Goal: Task Accomplishment & Management: Use online tool/utility

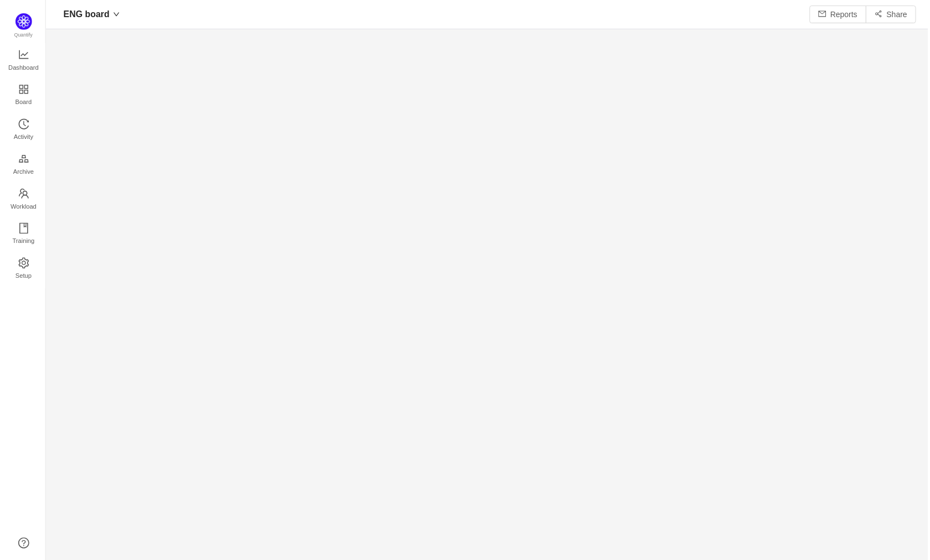
scroll to position [15, 15]
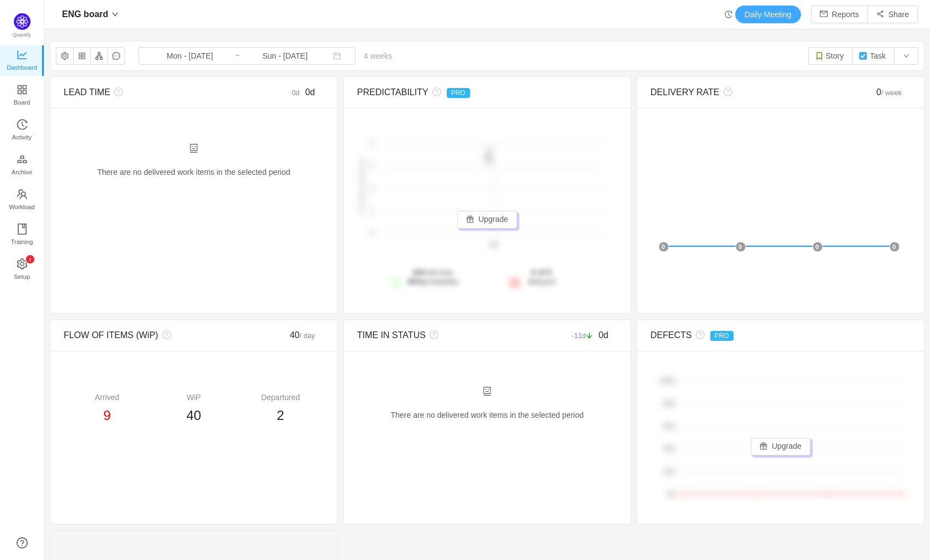
click at [756, 15] on button "Daily Meeting" at bounding box center [768, 15] width 66 height 18
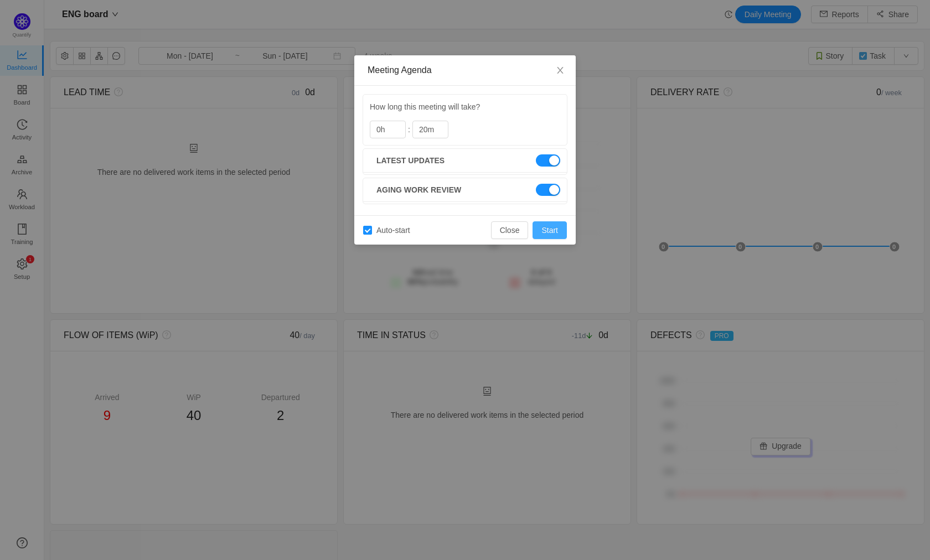
click at [555, 231] on button "Start" at bounding box center [549, 230] width 34 height 18
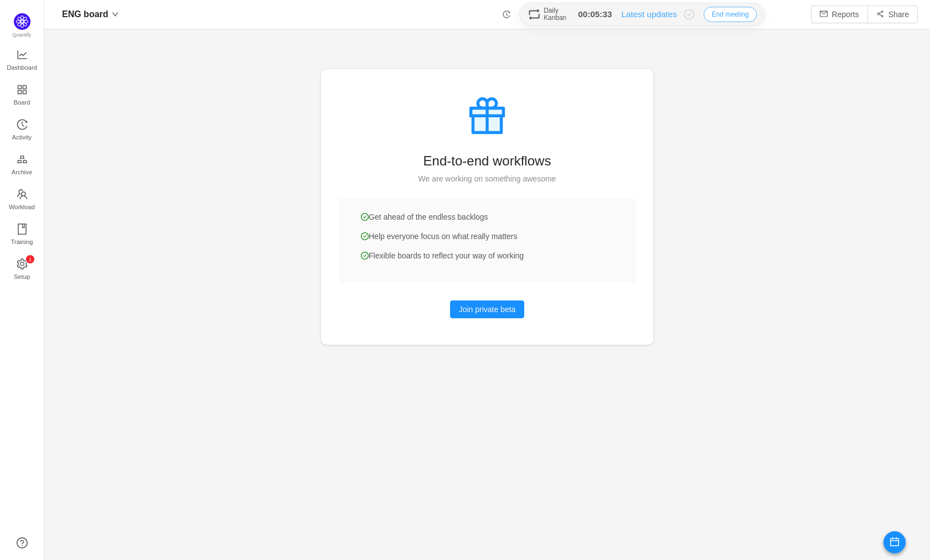
click at [713, 9] on button "End meeting" at bounding box center [730, 14] width 53 height 15
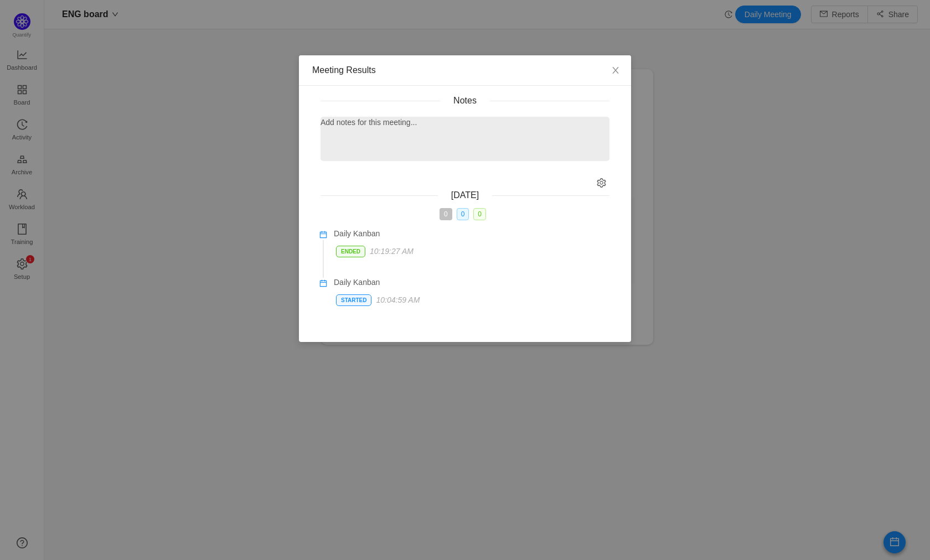
click at [444, 125] on p "Add notes for this meeting..." at bounding box center [464, 123] width 289 height 12
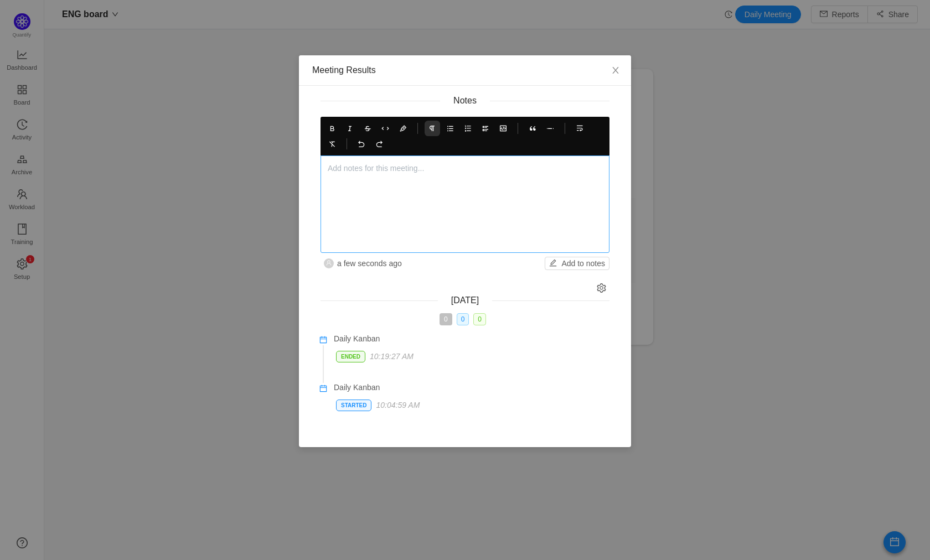
click at [446, 184] on div at bounding box center [465, 204] width 275 height 83
click at [421, 199] on div at bounding box center [465, 204] width 275 height 83
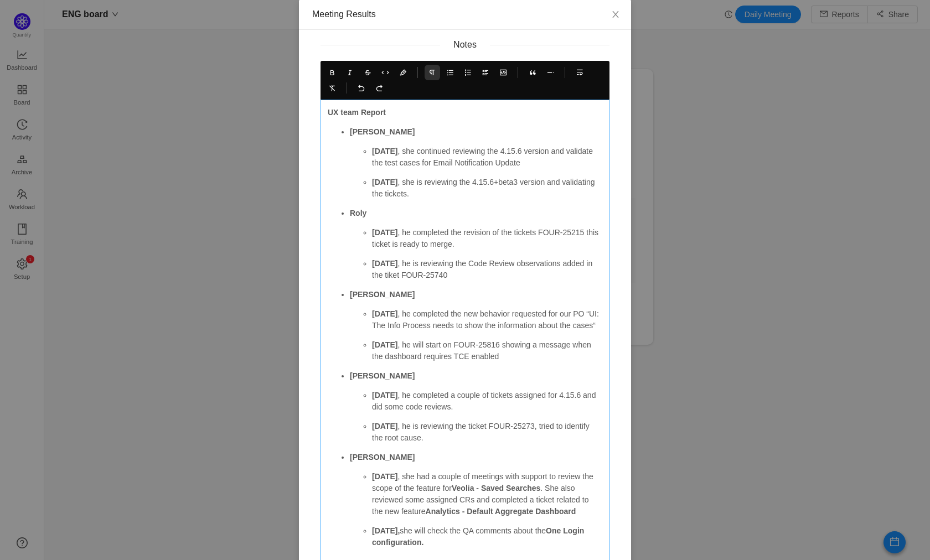
click at [375, 152] on strong "[DATE]" at bounding box center [384, 151] width 25 height 9
click at [423, 151] on p "Yesterday , she continued reviewing the 4.15.6 version and validate the test ca…" at bounding box center [487, 157] width 230 height 23
click at [562, 164] on p "Yesterday , she continued reviewing the 4.15.6 version and validate the test ca…" at bounding box center [487, 157] width 230 height 23
click at [559, 149] on p "Yesterday , she completed the revision of the feature Email Notification Update" at bounding box center [487, 157] width 230 height 23
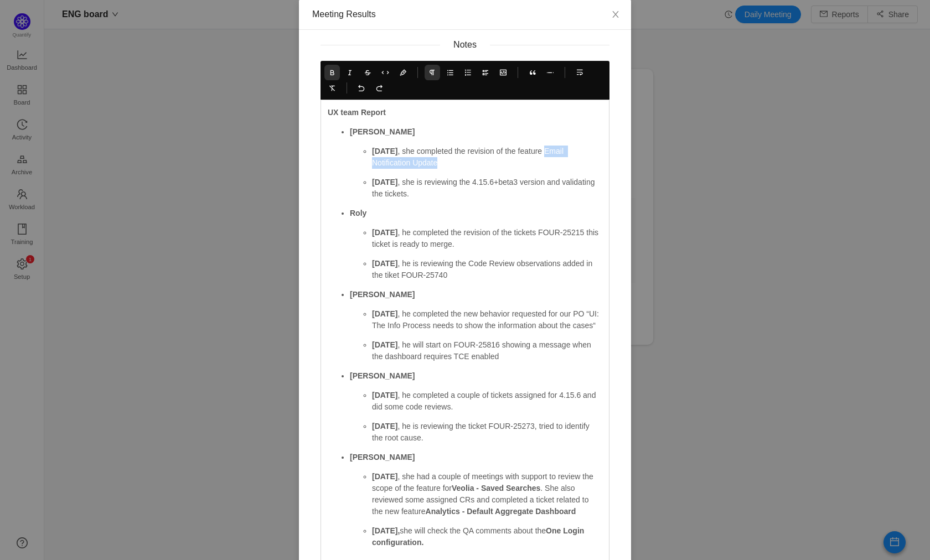
click at [328, 74] on icon at bounding box center [332, 73] width 8 height 8
click at [477, 166] on p "Yesterday , she completed the revision of the feature Email Notification Update" at bounding box center [487, 157] width 230 height 23
click at [409, 182] on p "Today , she is reviewing the 4.15.6+beta3 version and validating the tickets." at bounding box center [487, 188] width 230 height 23
click at [448, 195] on p "Today , she is reviewing the 4.15.6+beta3 version and validating the tickets." at bounding box center [487, 188] width 230 height 23
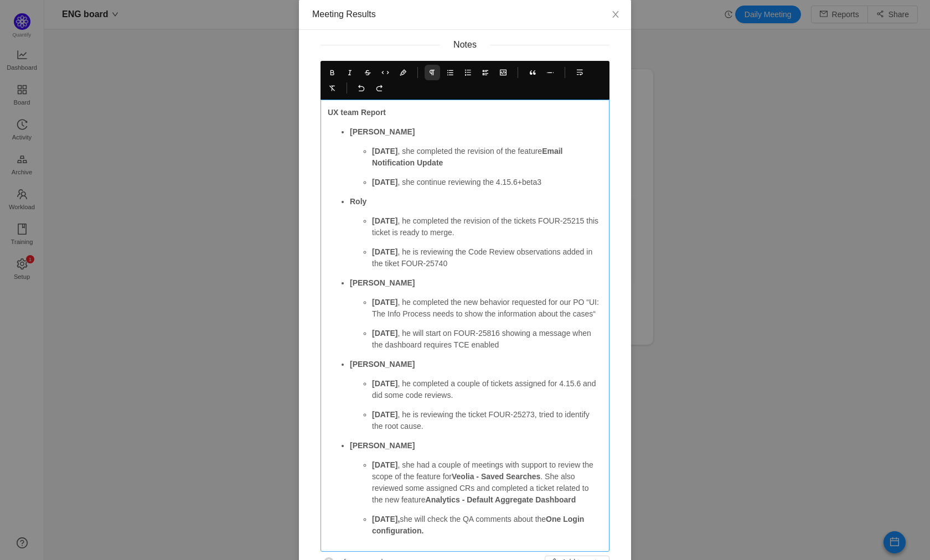
click at [391, 182] on p "Today , she continue reviewing the 4.15.6+beta3" at bounding box center [487, 183] width 230 height 12
click at [392, 182] on p "Today , she continue reviewing the 4.15.6+beta3" at bounding box center [487, 183] width 230 height 12
click at [563, 186] on p "Today , she continue reviewing the 4.15.6+beta3" at bounding box center [487, 183] width 230 height 12
click at [529, 166] on p "Yesterday , she completed the revision of the feature Email Notification Update" at bounding box center [487, 157] width 230 height 23
click at [415, 162] on strong "Email Notification Update she reported a couple of New4.15.6" at bounding box center [473, 157] width 203 height 20
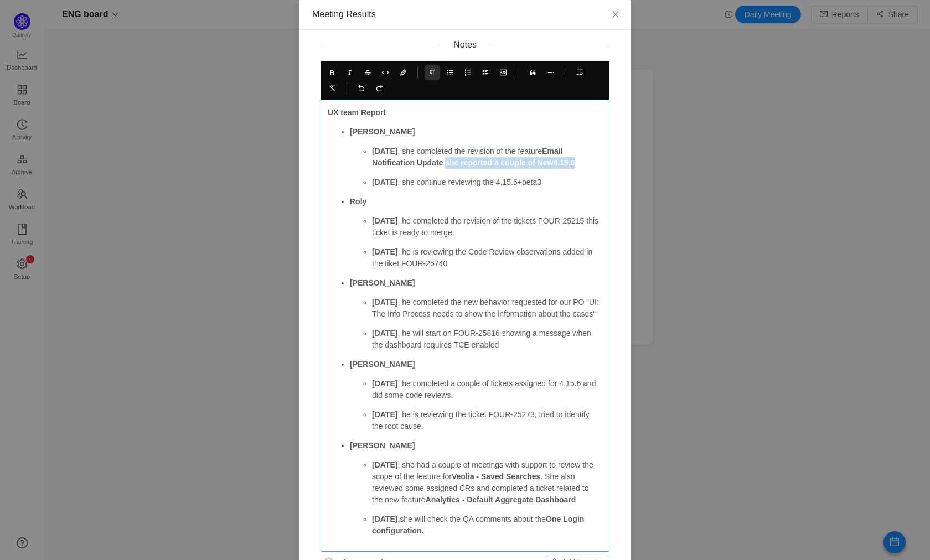
click at [443, 163] on strong "Email Notification Update she reported a couple of New4.15.6" at bounding box center [473, 157] width 203 height 20
click at [328, 70] on icon at bounding box center [332, 73] width 8 height 8
click at [530, 179] on p "Today , she continue reviewing the 4.15.6+beta3" at bounding box center [487, 183] width 230 height 12
click at [379, 224] on strong "[DATE]" at bounding box center [384, 220] width 25 height 9
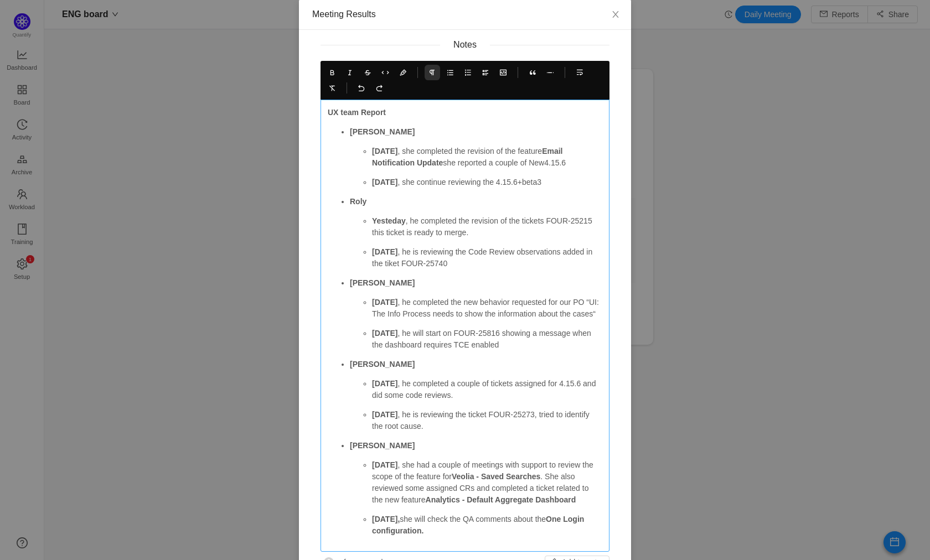
drag, startPoint x: 448, startPoint y: 262, endPoint x: 397, endPoint y: 262, distance: 50.9
click at [397, 262] on p "Today , he is reviewing the Code Review observations added in the tiket FOUR-25…" at bounding box center [487, 257] width 230 height 23
copy p "FOUR-25740"
drag, startPoint x: 471, startPoint y: 219, endPoint x: 505, endPoint y: 234, distance: 36.7
click at [505, 234] on p "Yesteday , he completed the revision of the tickets FOUR-25215 this ticket is r…" at bounding box center [487, 226] width 230 height 23
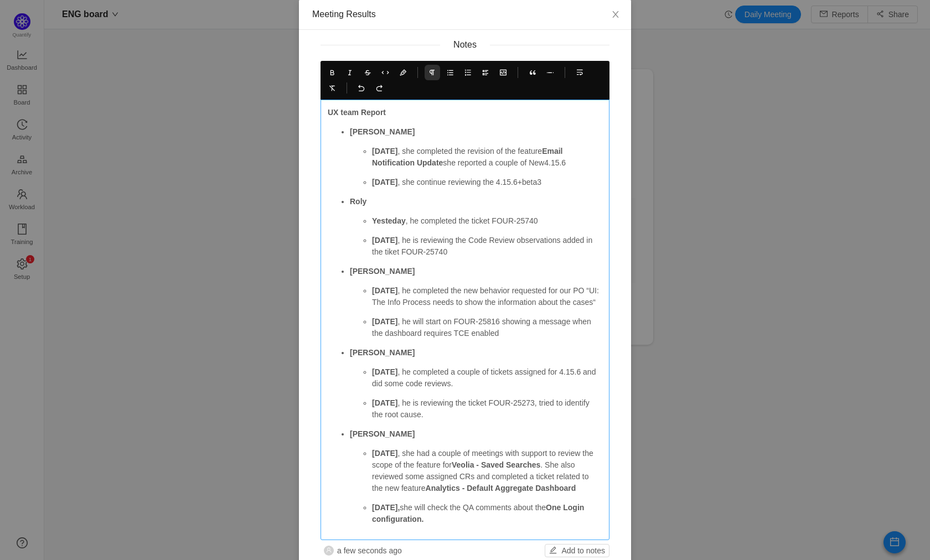
click at [449, 250] on p "Today , he is reviewing the Code Review observations added in the tiket FOUR-25…" at bounding box center [487, 246] width 230 height 23
click at [405, 241] on p "Today , he is reviewing the Code Review observations added in the tiket FOUR-25…" at bounding box center [487, 246] width 230 height 23
click at [387, 291] on strong "[DATE]" at bounding box center [384, 290] width 25 height 9
click at [387, 290] on strong "[DATE]" at bounding box center [384, 290] width 25 height 9
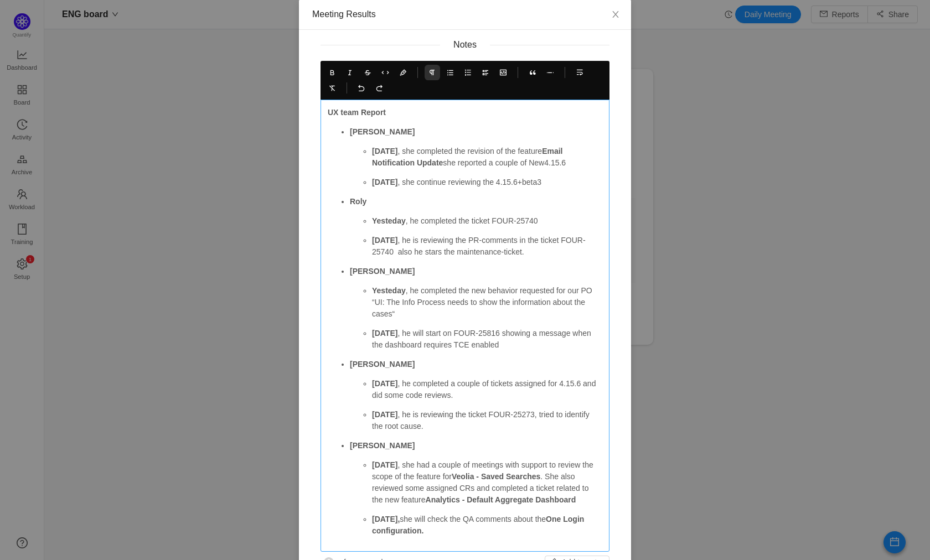
click at [457, 287] on p "Yesteday , he completed the new behavior requested for our PO “UI: The Info Pro…" at bounding box center [487, 302] width 230 height 35
click at [425, 312] on p "Yesteday , he completed the new behavior requested for our PO “UI: The Info Pro…" at bounding box center [487, 302] width 230 height 35
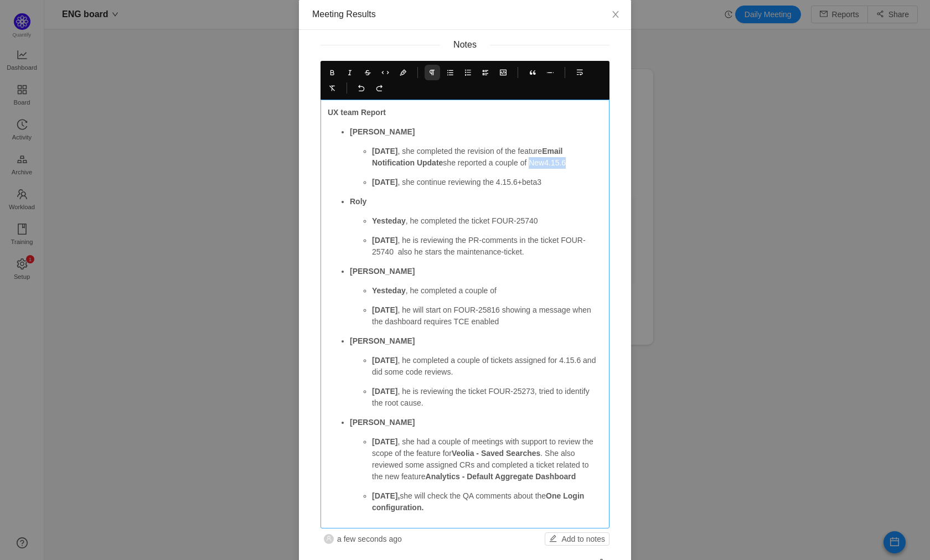
drag, startPoint x: 574, startPoint y: 163, endPoint x: 534, endPoint y: 162, distance: 39.9
click at [534, 162] on p "Yesterday , she completed the revision of the feature Email Notification Update…" at bounding box center [487, 157] width 230 height 23
copy p "New4.15.6"
click at [328, 72] on icon at bounding box center [332, 73] width 8 height 8
click at [509, 287] on p "Yesteday , he completed a couple of" at bounding box center [487, 291] width 230 height 12
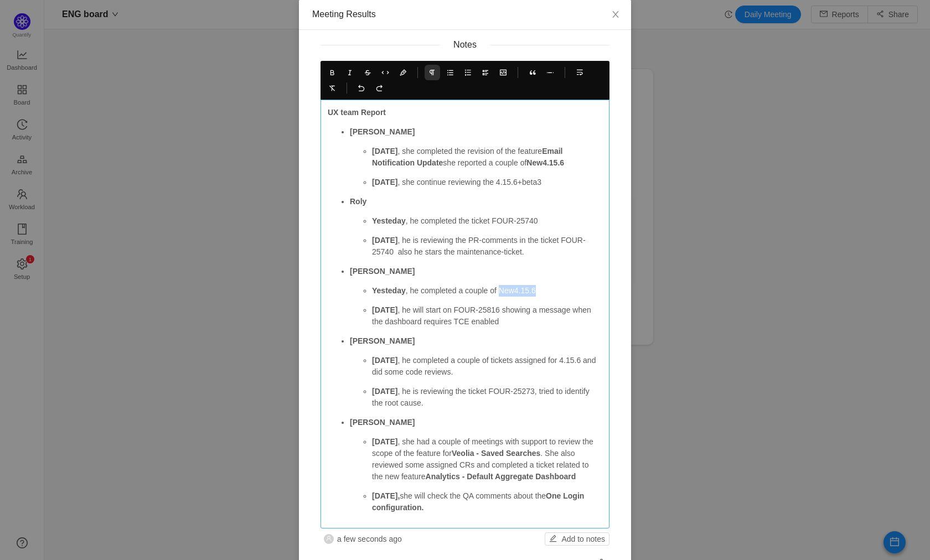
click at [500, 290] on p "Yesteday , he completed a couple of New4.15.6" at bounding box center [487, 291] width 230 height 12
click at [557, 291] on p "Yesteday , he completed a couple of New4.15.6" at bounding box center [487, 291] width 230 height 12
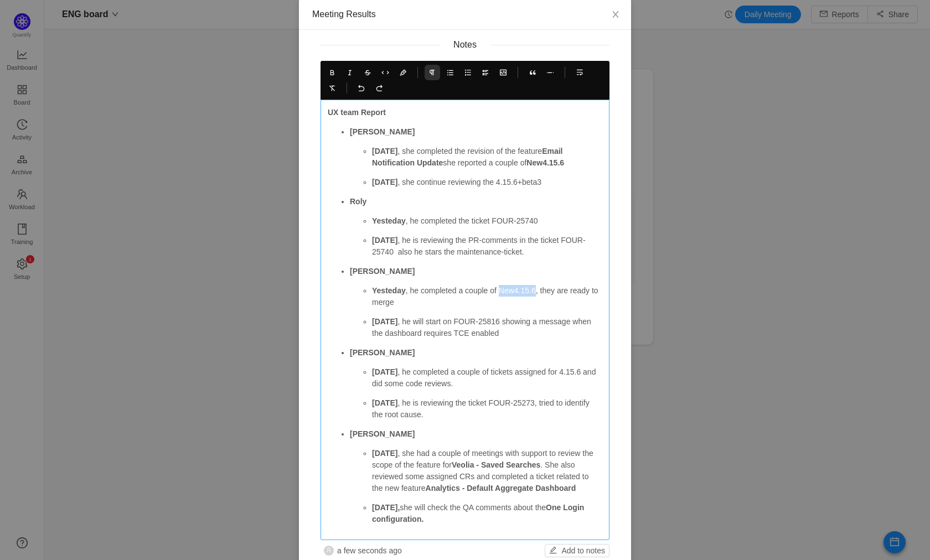
drag, startPoint x: 539, startPoint y: 288, endPoint x: 499, endPoint y: 289, distance: 39.9
click at [499, 289] on p "Yesteday , he completed a couple of New4.15.6, they are ready to merge" at bounding box center [487, 296] width 230 height 23
click at [329, 74] on icon at bounding box center [332, 73] width 8 height 8
click at [472, 331] on p "Today , he will start on FOUR-25816 showing a message when the dashboard requir…" at bounding box center [487, 327] width 230 height 23
drag, startPoint x: 438, startPoint y: 322, endPoint x: 524, endPoint y: 333, distance: 86.5
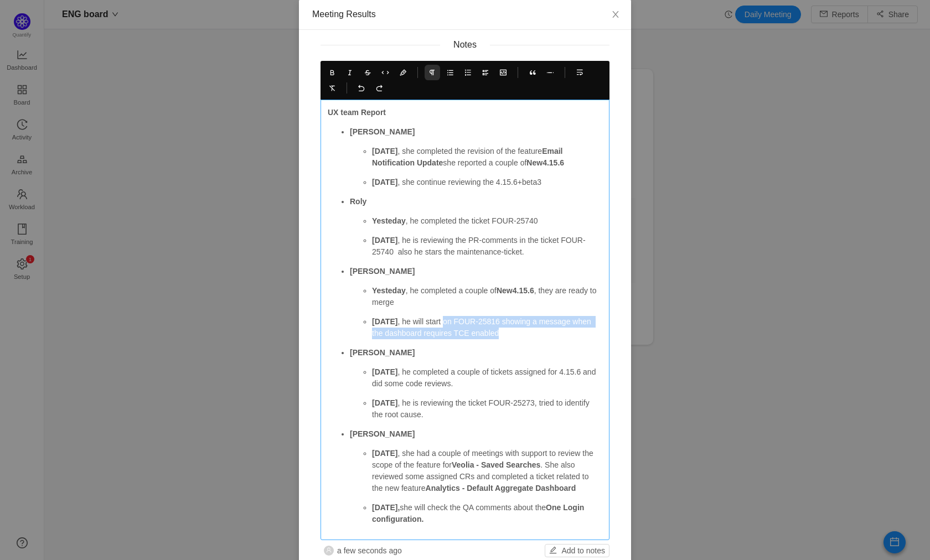
click at [524, 333] on p "Today , he will start on FOUR-25816 showing a message when the dashboard requir…" at bounding box center [487, 327] width 230 height 23
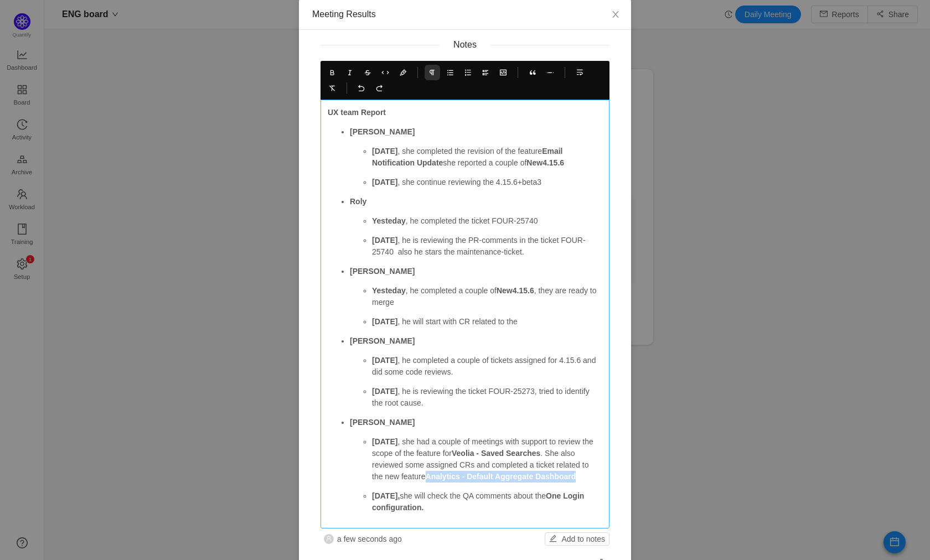
drag, startPoint x: 427, startPoint y: 479, endPoint x: 583, endPoint y: 473, distance: 156.2
click at [584, 474] on p "Friday , she had a couple of meetings with support to review the scope of the f…" at bounding box center [487, 459] width 230 height 46
copy strong "Analytics - Default Aggregate Dashboard"
click at [542, 318] on p "Today , he will start with CR related to the" at bounding box center [487, 322] width 230 height 12
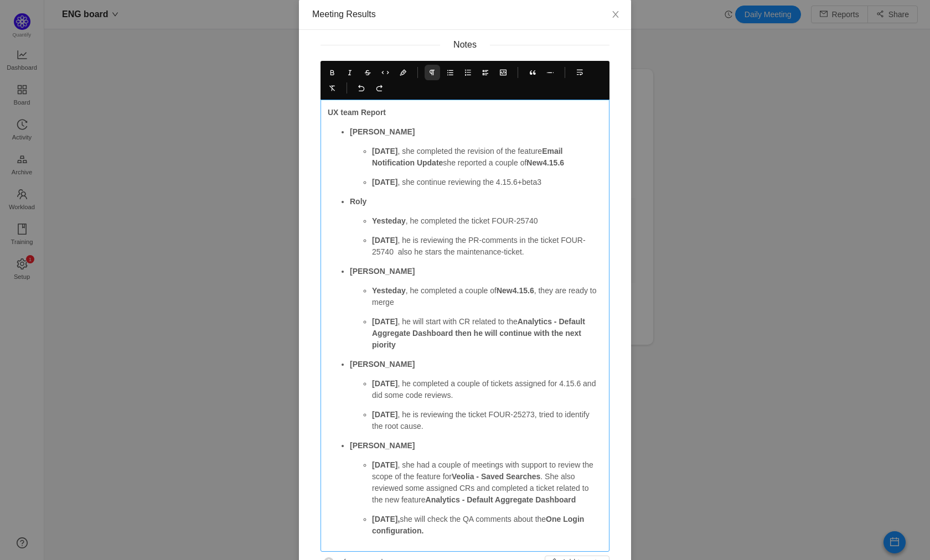
click at [379, 348] on strong "Analytics - Default Aggregate Dashboard then he will continue with the next pio…" at bounding box center [479, 333] width 215 height 32
click at [454, 333] on strong "Analytics - Default Aggregate Dashboard then he will continue with the next pri…" at bounding box center [479, 333] width 215 height 32
click at [328, 71] on icon at bounding box center [332, 73] width 8 height 8
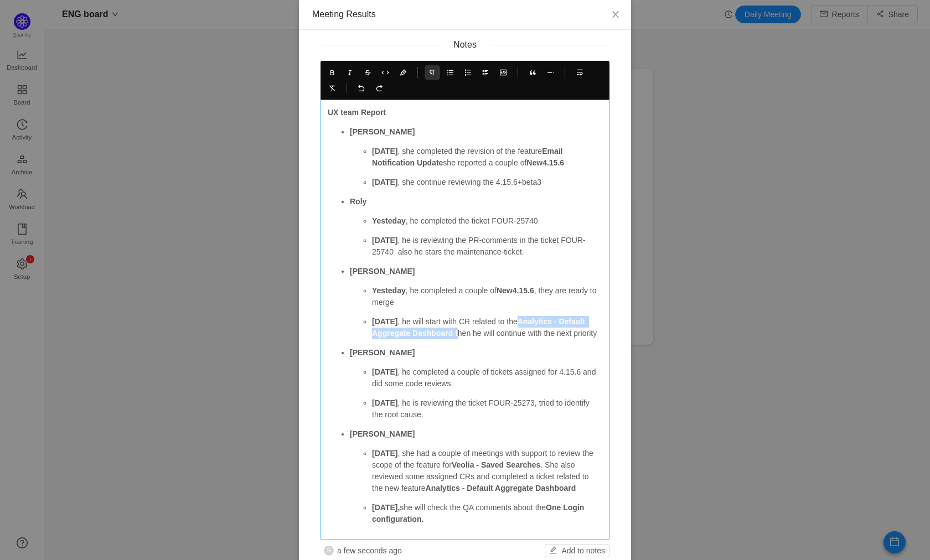
click at [462, 339] on p "Today , he will start with CR related to the Analytics - Default Aggregate Dash…" at bounding box center [487, 327] width 230 height 23
click at [454, 332] on strong "Analytics - Default Aggregate Dashboard t" at bounding box center [479, 327] width 215 height 20
click at [329, 70] on icon at bounding box center [332, 73] width 8 height 8
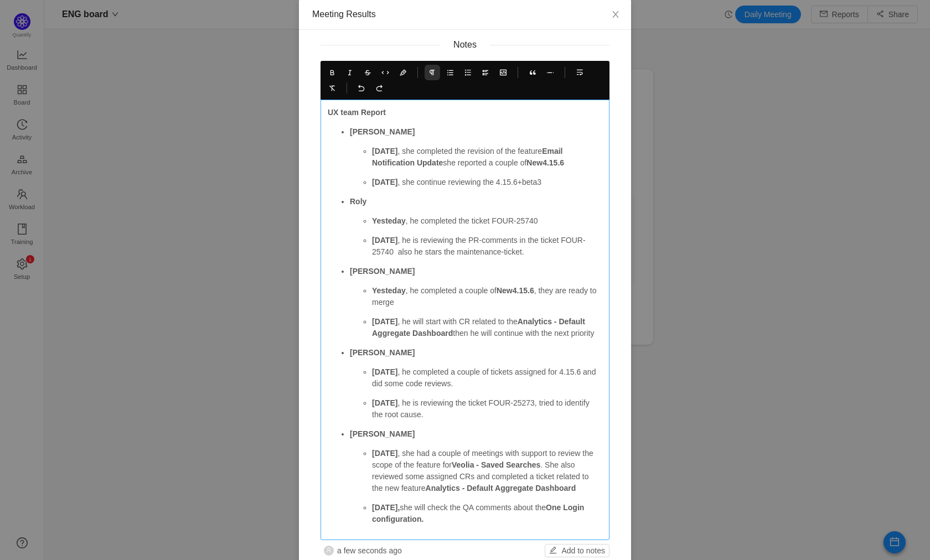
click at [412, 335] on strong "Analytics - Default Aggregate Dashboard" at bounding box center [479, 327] width 215 height 20
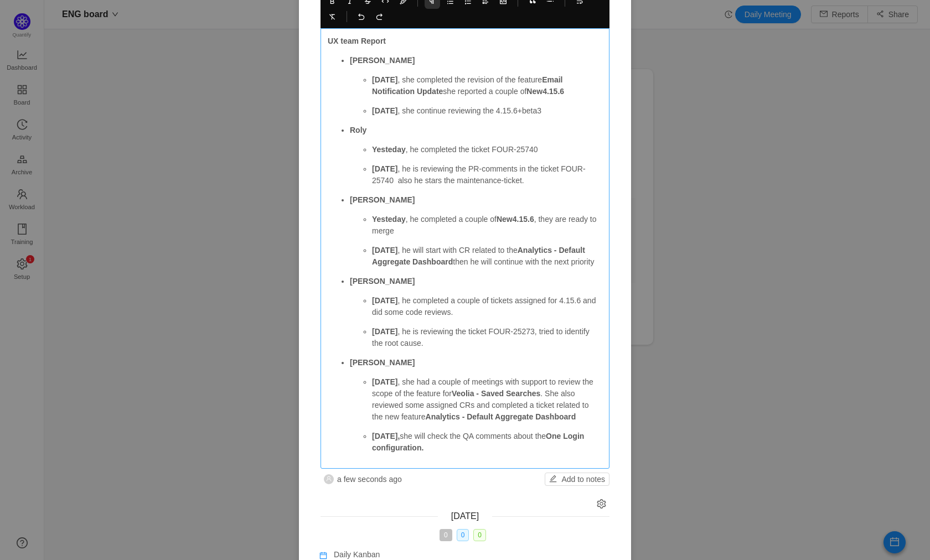
scroll to position [135, 0]
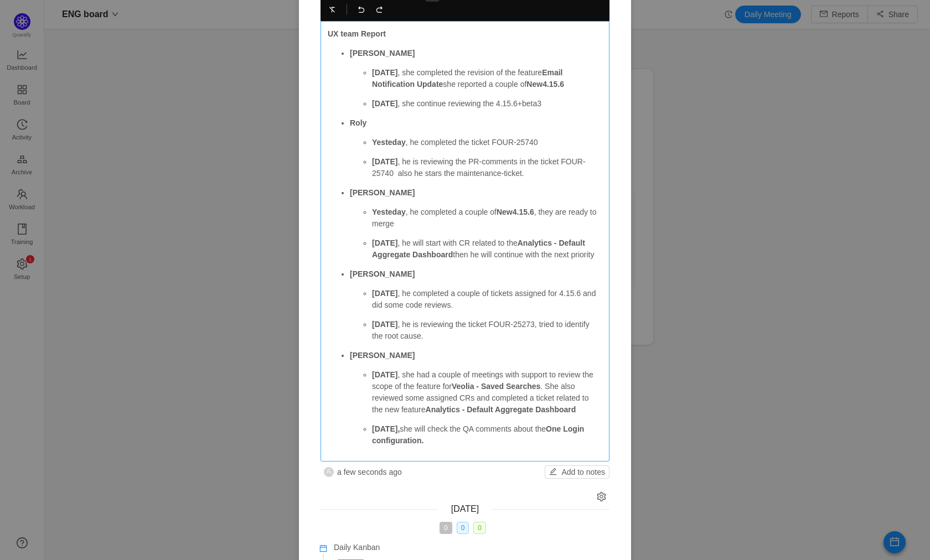
click at [389, 214] on strong "Yesteday" at bounding box center [389, 212] width 34 height 9
copy strong "Yesteday"
click at [385, 298] on strong "[DATE]" at bounding box center [384, 293] width 25 height 9
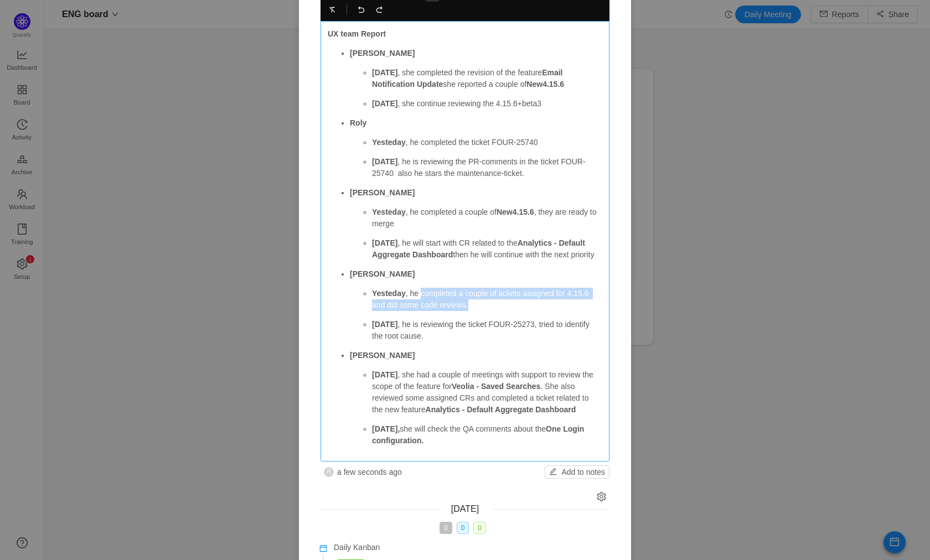
drag, startPoint x: 417, startPoint y: 303, endPoint x: 486, endPoint y: 313, distance: 69.4
click at [486, 311] on p "Yesteday , he completed a couple of tickets assigned for 4.15.6 and did some co…" at bounding box center [487, 299] width 230 height 23
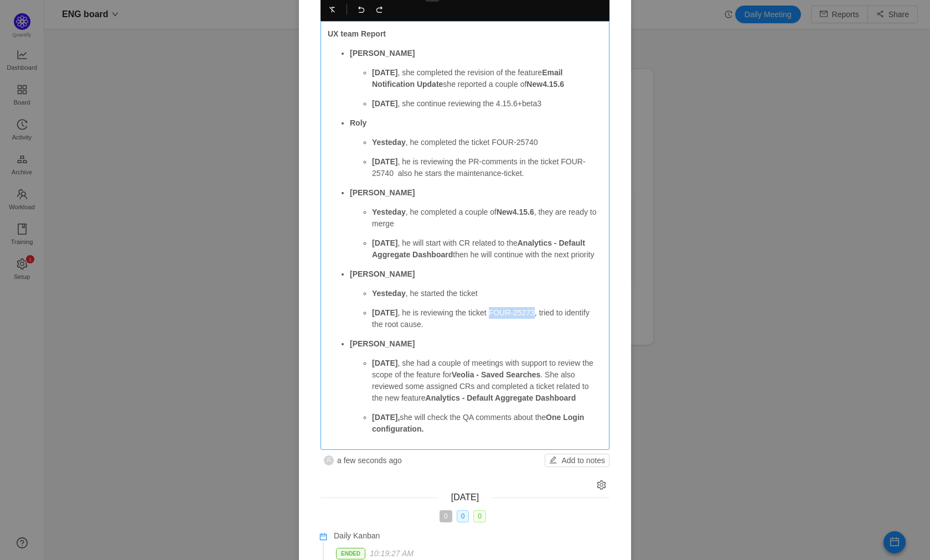
drag, startPoint x: 534, startPoint y: 323, endPoint x: 485, endPoint y: 322, distance: 49.3
click at [485, 322] on p "Today , he is reviewing the ticket FOUR-25273, tried to identify the root cause." at bounding box center [487, 318] width 230 height 23
copy p "FOUR-25273"
click at [505, 299] on p "Yesteday , he started the ticket" at bounding box center [487, 294] width 230 height 12
drag, startPoint x: 426, startPoint y: 335, endPoint x: 395, endPoint y: 324, distance: 33.4
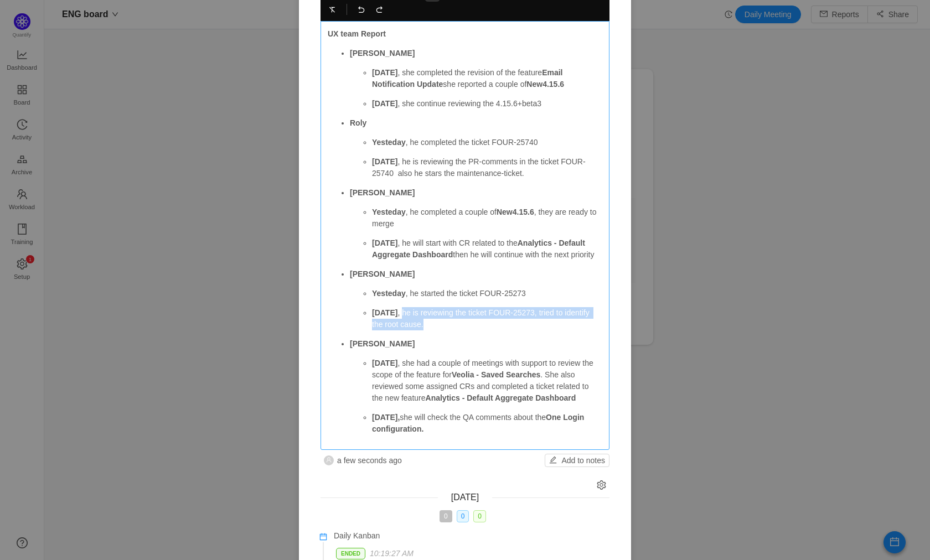
click at [395, 324] on p "Today , he is reviewing the ticket FOUR-25273, tried to identify the root cause." at bounding box center [487, 318] width 230 height 23
click at [559, 299] on p "Yesteday , he started the ticket FOUR-25273" at bounding box center [487, 294] width 230 height 12
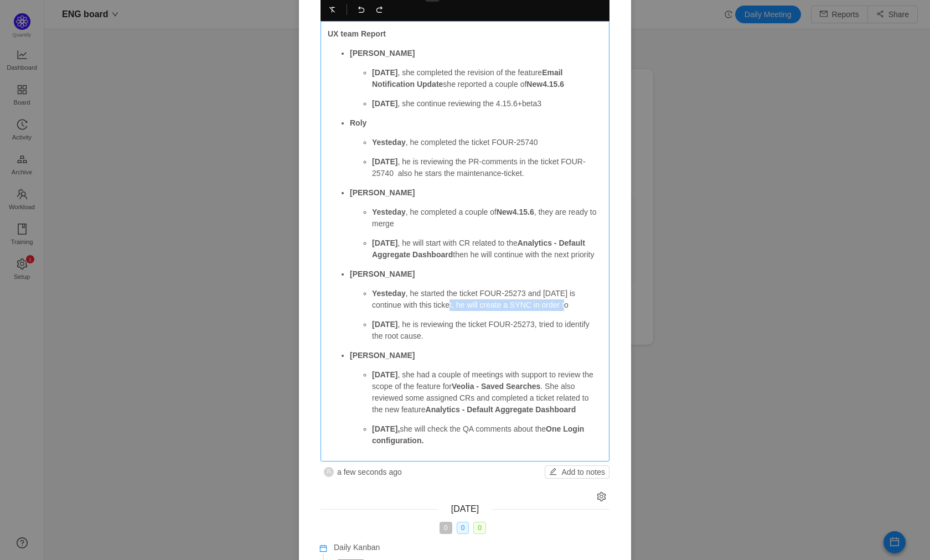
click at [453, 311] on p "Yesteday , he started the ticket FOUR-25273 and today is continue with this tic…" at bounding box center [487, 299] width 230 height 23
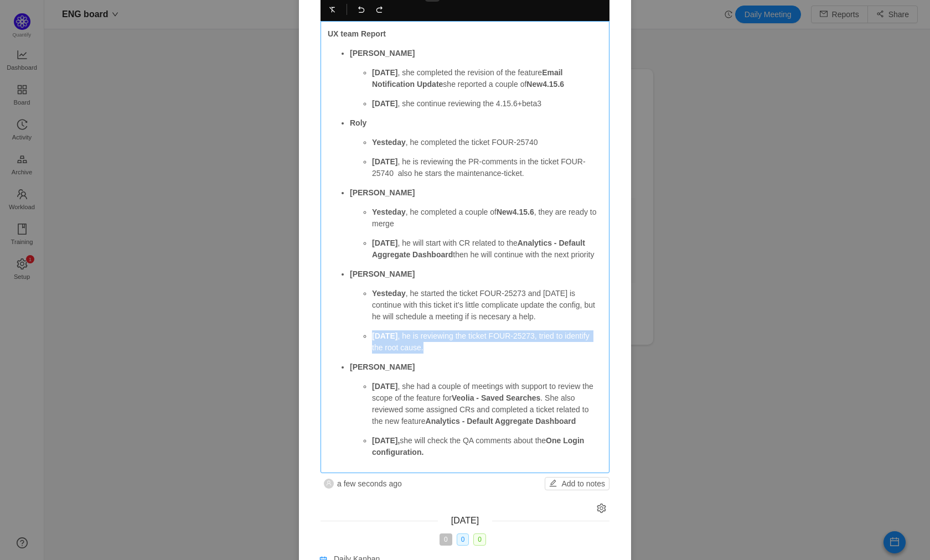
drag, startPoint x: 437, startPoint y: 356, endPoint x: 365, endPoint y: 348, distance: 72.0
click at [365, 348] on ul "Yesteday , he started the ticket FOUR-25273 and today is continue with this tic…" at bounding box center [476, 321] width 252 height 66
click at [529, 320] on p "Yesteday , he started the ticket FOUR-25273 and today is continue with this tic…" at bounding box center [487, 305] width 230 height 35
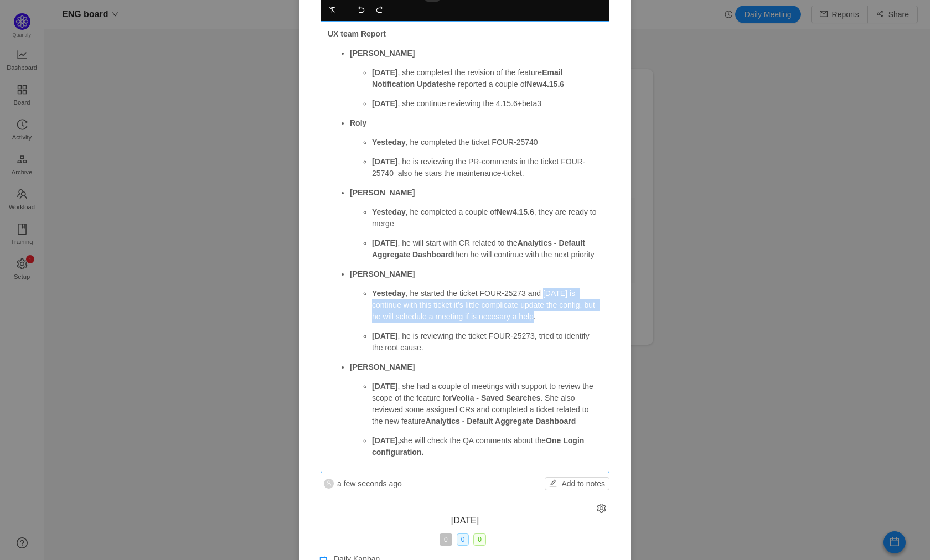
drag, startPoint x: 547, startPoint y: 305, endPoint x: 549, endPoint y: 325, distance: 20.0
click at [549, 323] on p "Yesteday , he started the ticket FOUR-25273 and today is continue with this tic…" at bounding box center [487, 305] width 230 height 35
copy p "today is continue with this ticket it’s little complicate update the config, bu…"
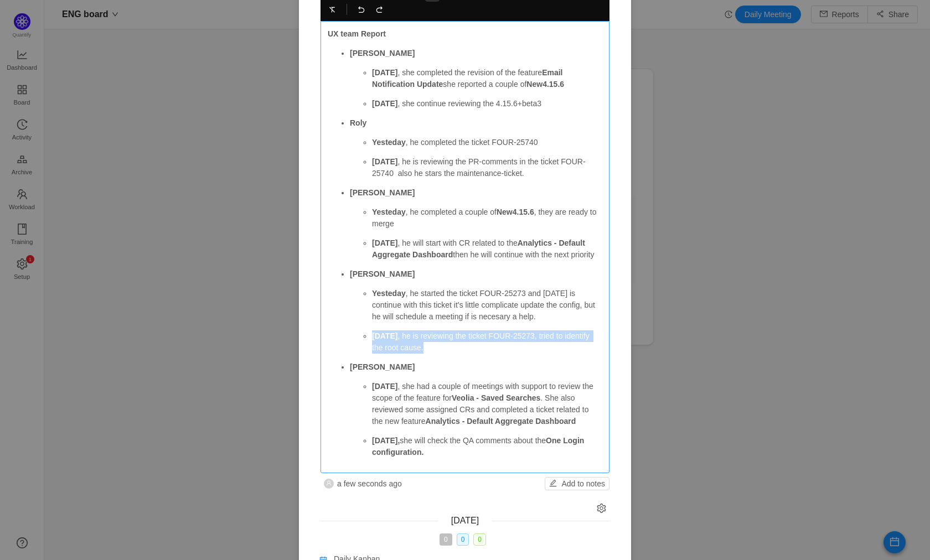
drag, startPoint x: 428, startPoint y: 358, endPoint x: 368, endPoint y: 349, distance: 61.1
click at [372, 349] on p "Today , he is reviewing the ticket FOUR-25273, tried to identify the root cause." at bounding box center [487, 341] width 230 height 23
click at [372, 349] on p "today is continue with this ticket it’s little complicate update the config, bu…" at bounding box center [487, 341] width 230 height 23
click at [379, 347] on p "Today is continue with this ticket it’s little complicate update the config, bu…" at bounding box center [487, 341] width 230 height 23
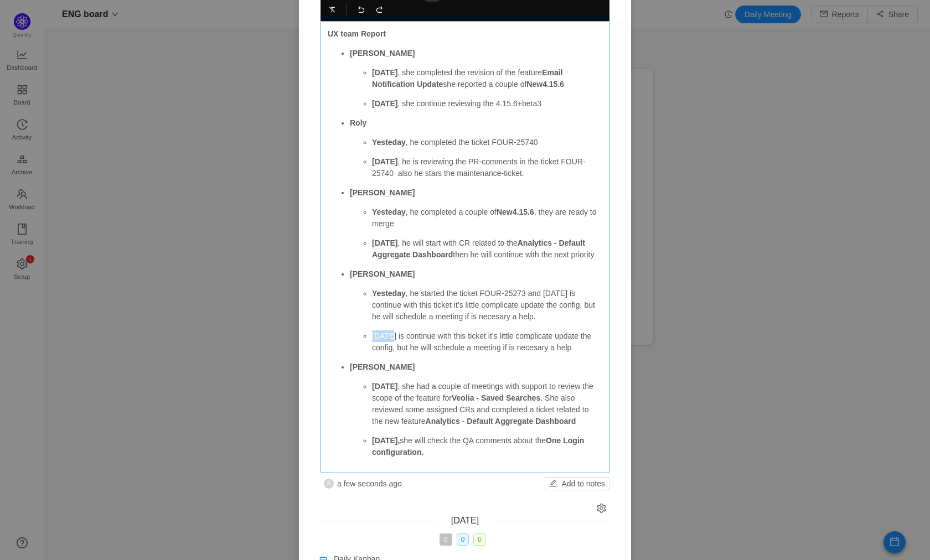
click at [379, 347] on p "Today is continue with this ticket it’s little complicate update the config, bu…" at bounding box center [487, 341] width 230 height 23
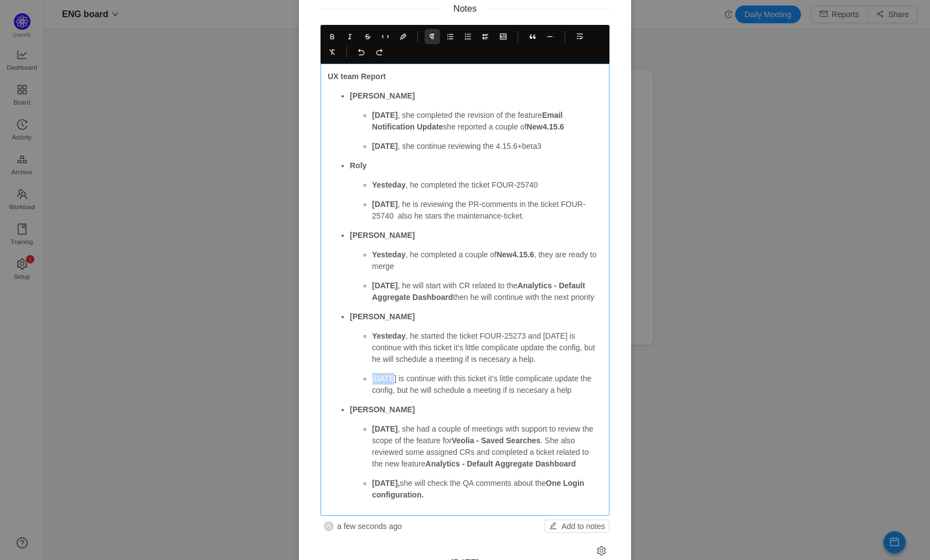
scroll to position [60, 0]
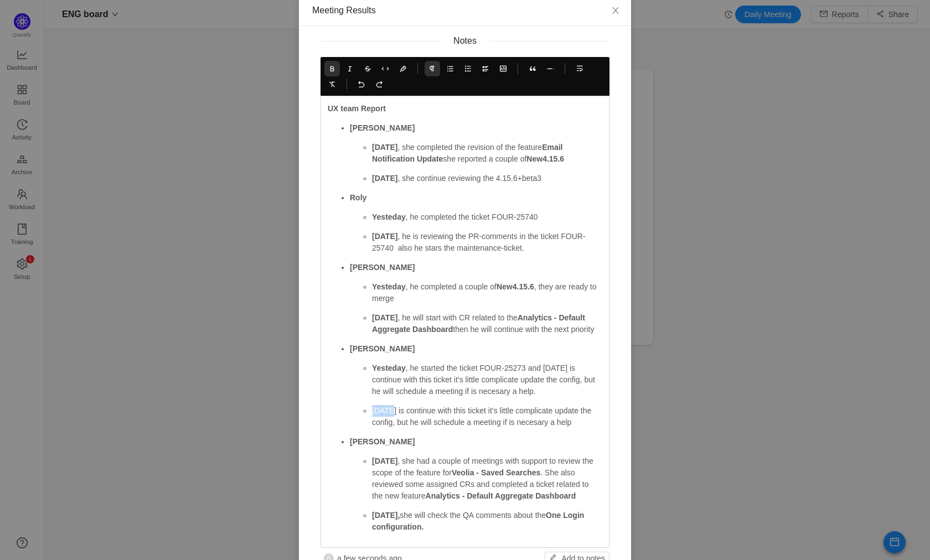
click at [332, 70] on button at bounding box center [331, 68] width 15 height 15
click at [392, 426] on p "Today is continue with this ticket it’s little complicate update the config, bu…" at bounding box center [487, 416] width 230 height 23
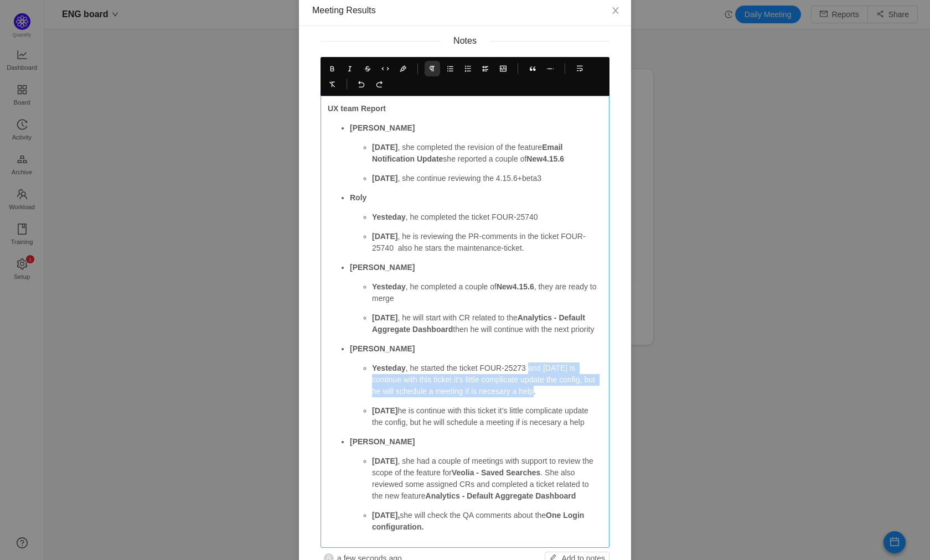
drag, startPoint x: 531, startPoint y: 380, endPoint x: 554, endPoint y: 404, distance: 32.5
click at [554, 397] on p "Yesteday , he started the ticket FOUR-25273 and today is continue with this tic…" at bounding box center [487, 380] width 230 height 35
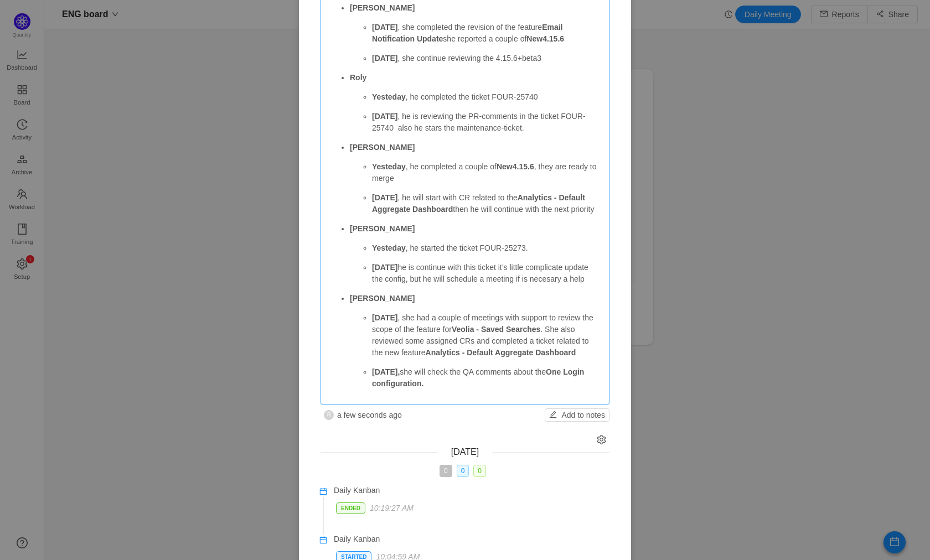
scroll to position [182, 0]
click at [380, 320] on strong "[DATE]" at bounding box center [384, 315] width 25 height 9
click at [409, 337] on p "Yesteday , she had a couple of meetings with support to review the scope of the…" at bounding box center [487, 333] width 230 height 46
click at [430, 339] on p "Yesteday , she had a couple of meetings with support to review the scope of the…" at bounding box center [487, 333] width 230 height 46
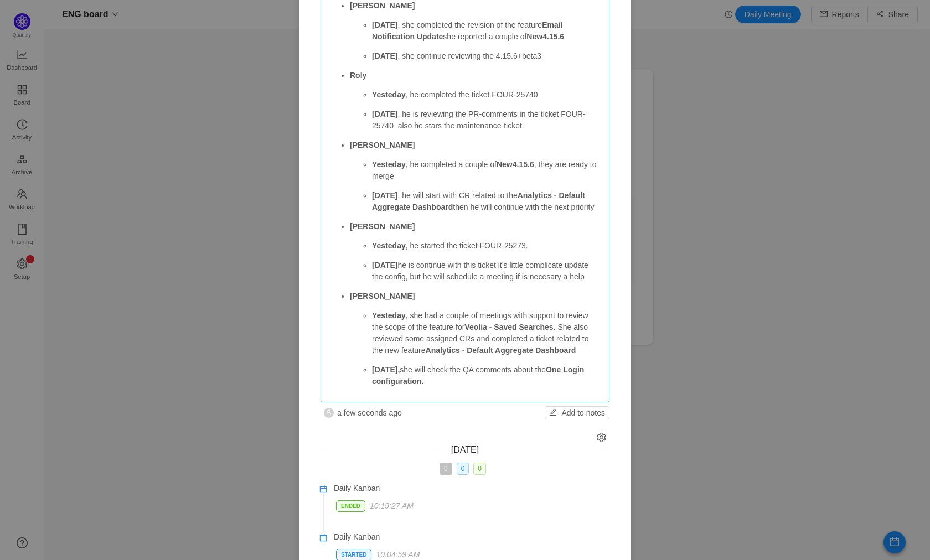
click at [422, 335] on p "Yesteday , she had a couple of meetings with support to review the scope of the…" at bounding box center [487, 333] width 230 height 46
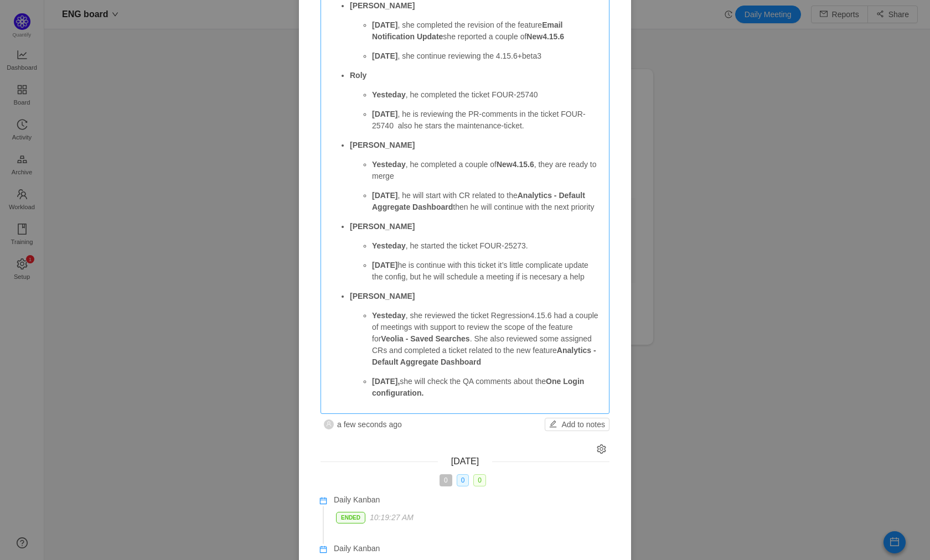
click at [492, 338] on p "Yesteday , she reviewed the ticket Regression4.15.6 had a couple of meetings wi…" at bounding box center [487, 339] width 230 height 58
click at [556, 336] on p "Yesteday , she reviewed the ticket Regression4.15.6 had a couple of meetings wi…" at bounding box center [487, 339] width 230 height 58
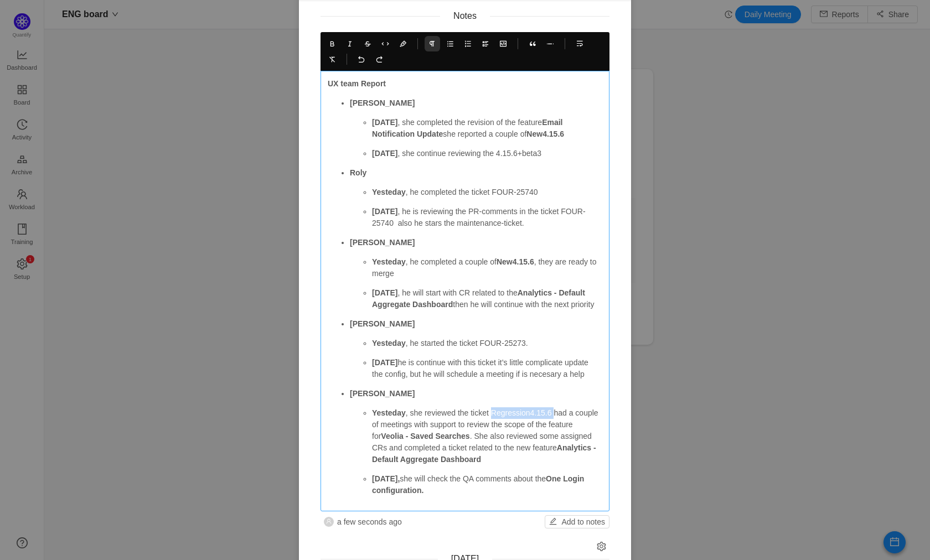
scroll to position [70, 0]
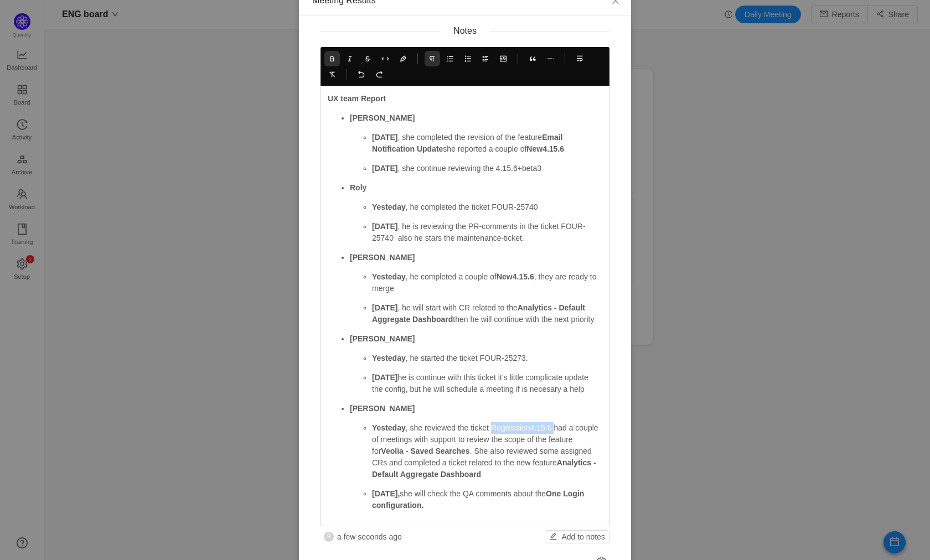
click at [329, 56] on icon at bounding box center [332, 59] width 8 height 8
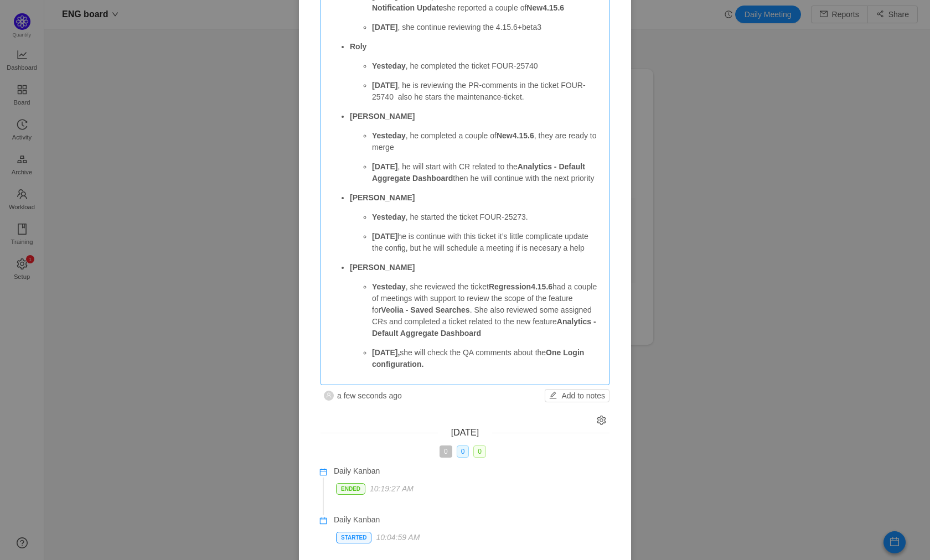
scroll to position [256, 0]
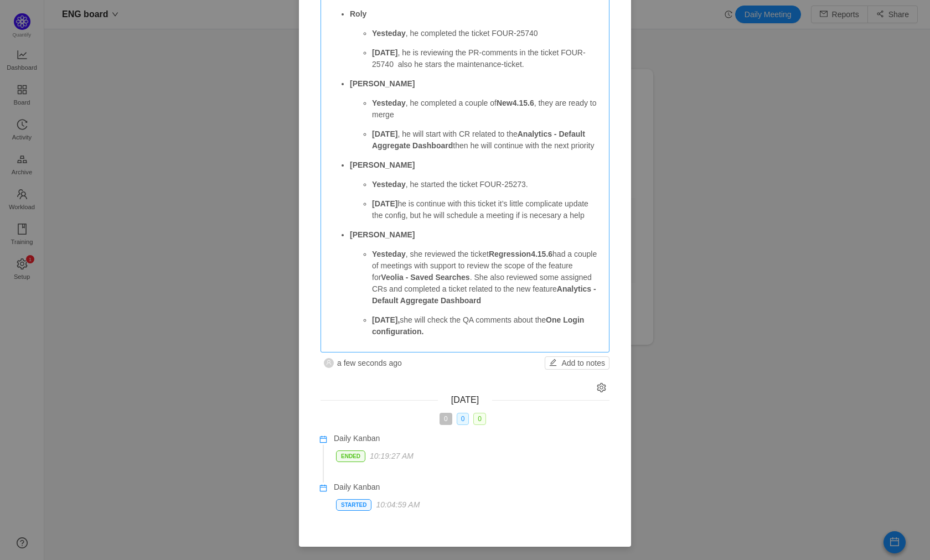
click at [557, 272] on p "Yesteday , she reviewed the ticket Regression4.15.6 had a couple of meetings wi…" at bounding box center [487, 278] width 230 height 58
drag, startPoint x: 562, startPoint y: 262, endPoint x: 565, endPoint y: 281, distance: 18.9
click at [565, 281] on p "Yesteday , she reviewed the ticket Regression4.15.6 had a couple of meetings wi…" at bounding box center [487, 278] width 230 height 58
click at [567, 282] on p "Yesteday , she reviewed the ticket Regression4.15.6 had a couple of meetings wi…" at bounding box center [487, 278] width 230 height 58
click at [563, 265] on p "Yesteday , she reviewed the ticket Regression4.15.6 had a couple of meetings wi…" at bounding box center [487, 278] width 230 height 58
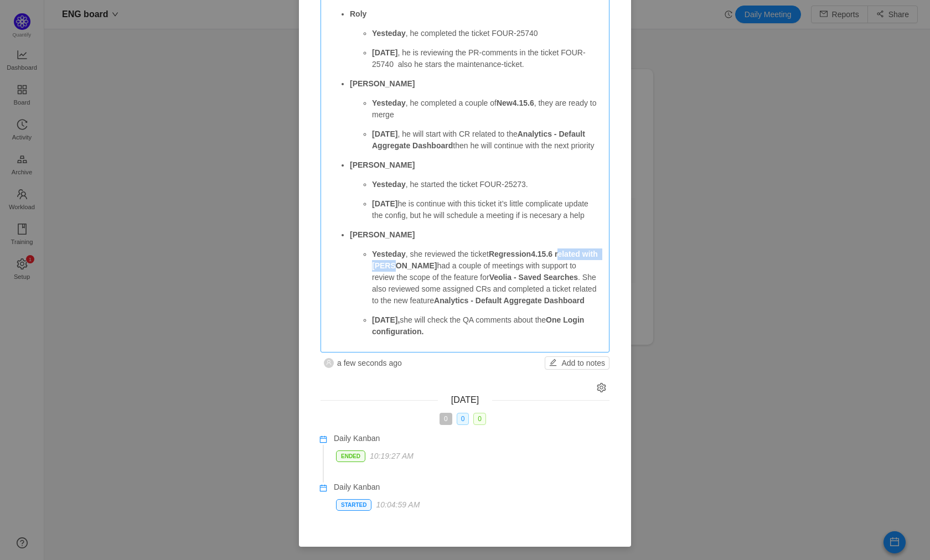
click at [563, 264] on strong "Regression4.15.6 related with SAML" at bounding box center [486, 260] width 228 height 20
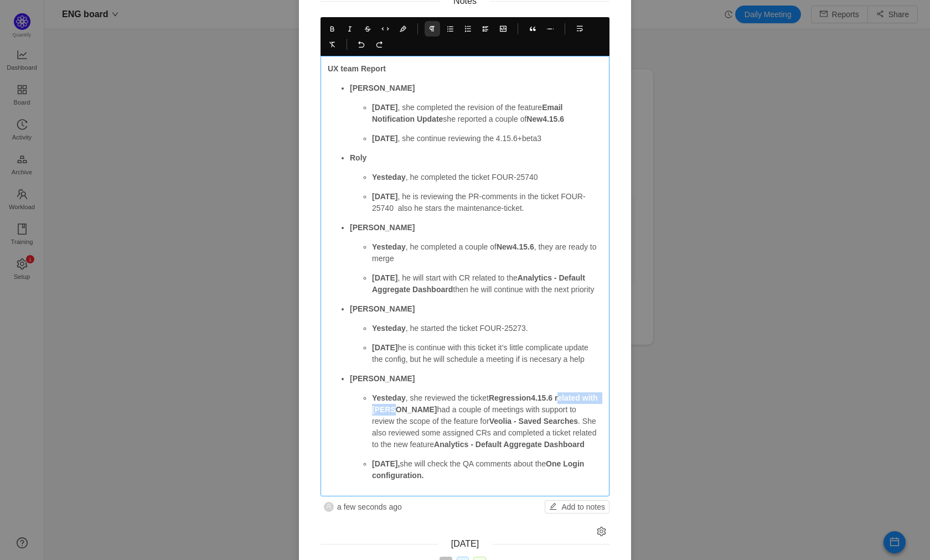
scroll to position [99, 0]
click at [327, 33] on button at bounding box center [331, 29] width 15 height 15
click at [558, 404] on strong "Regression4.15.6 r" at bounding box center [523, 399] width 69 height 9
click at [583, 425] on p "Yesteday , she reviewed the ticket Regression4.15.6 r elated with SAML had a co…" at bounding box center [487, 423] width 230 height 58
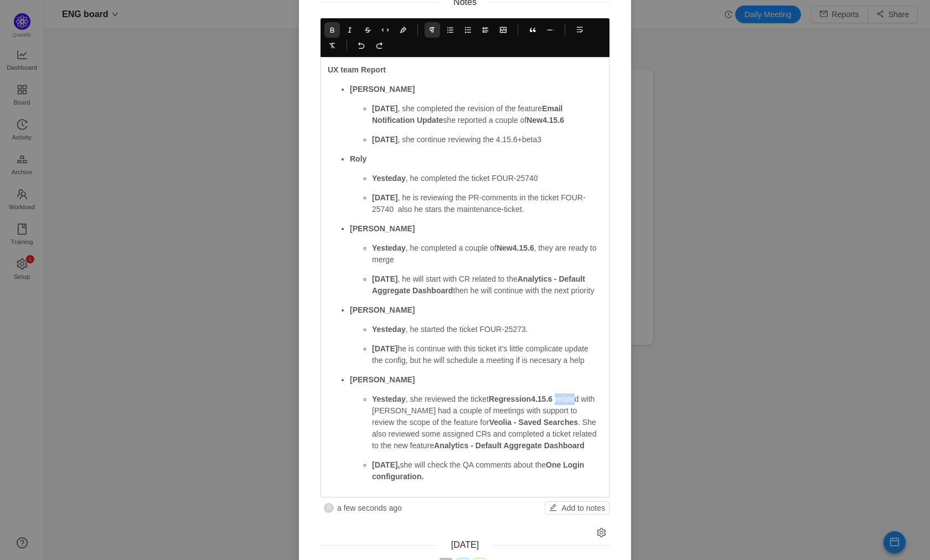
click at [328, 27] on icon at bounding box center [332, 30] width 8 height 8
click at [408, 436] on p "Yesteday , she reviewed the ticket Regression4.15.6 related with SAML had a cou…" at bounding box center [487, 423] width 230 height 58
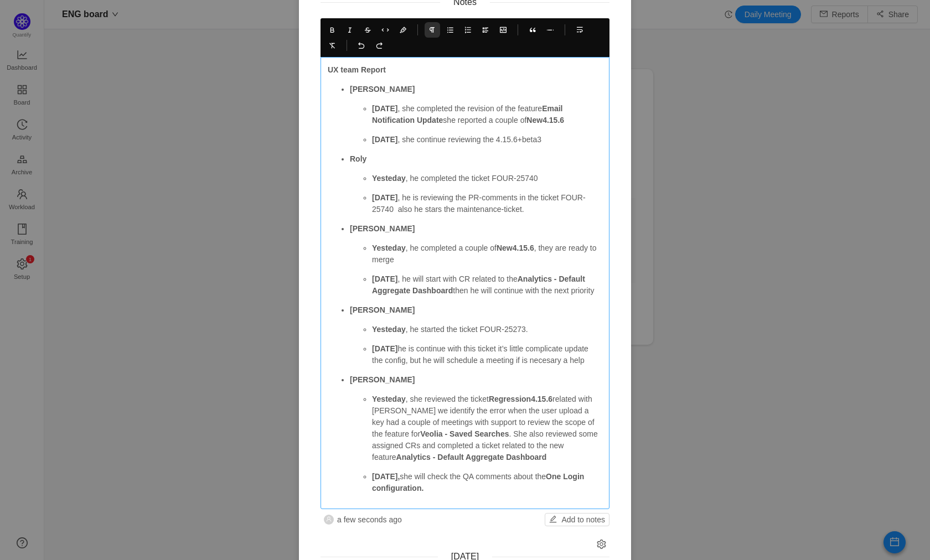
scroll to position [114, 0]
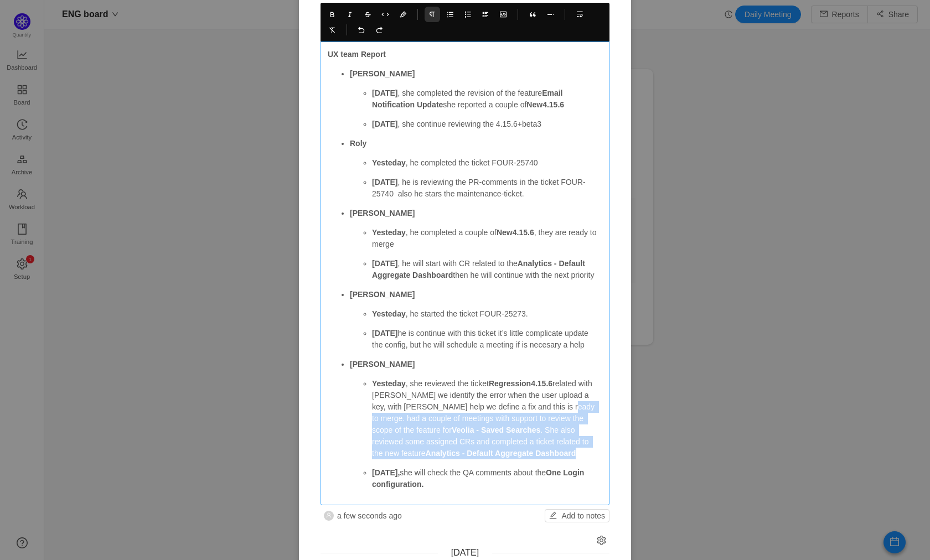
click at [531, 459] on p "Yesteday , she reviewed the ticket Regression4.15.6 related with SAML we identi…" at bounding box center [487, 418] width 230 height 81
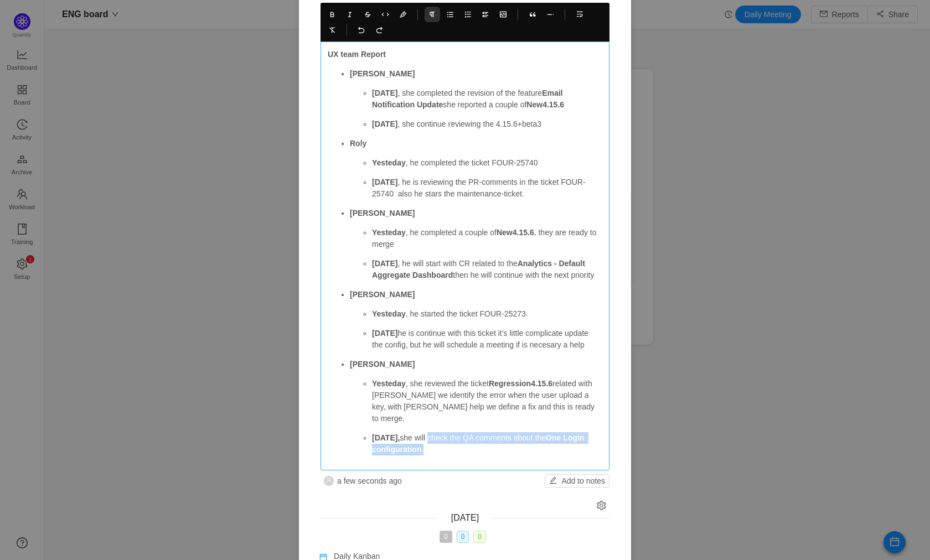
drag, startPoint x: 423, startPoint y: 449, endPoint x: 438, endPoint y: 457, distance: 17.1
click at [438, 456] on p "Today, she will check the QA comments about the One Login configuration." at bounding box center [487, 443] width 230 height 23
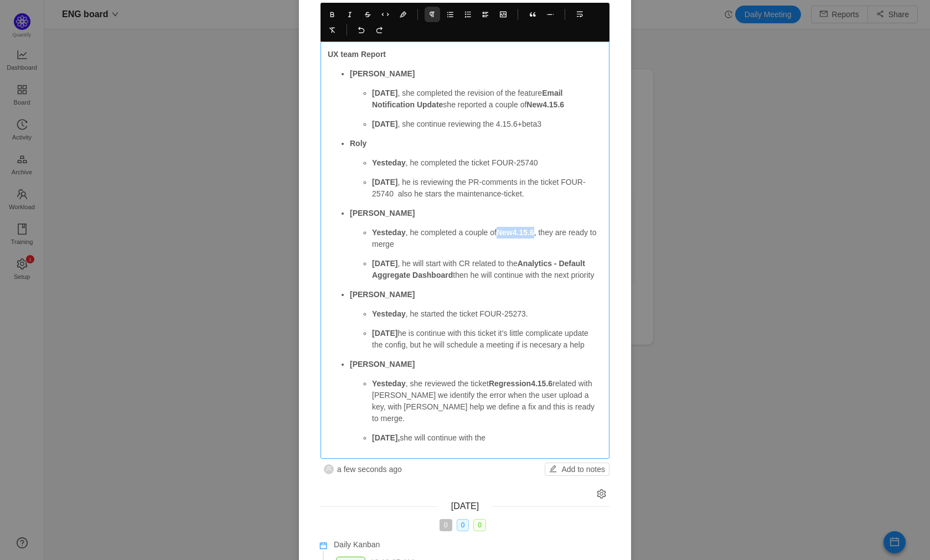
drag, startPoint x: 541, startPoint y: 231, endPoint x: 499, endPoint y: 231, distance: 42.1
click at [499, 231] on strong "New4.15.6" at bounding box center [516, 232] width 38 height 9
copy strong "New4.15.6"
click at [495, 444] on p "Today, she will continue with the" at bounding box center [487, 438] width 230 height 12
click at [570, 442] on strong "New4.15.6 reported" at bounding box center [539, 437] width 71 height 9
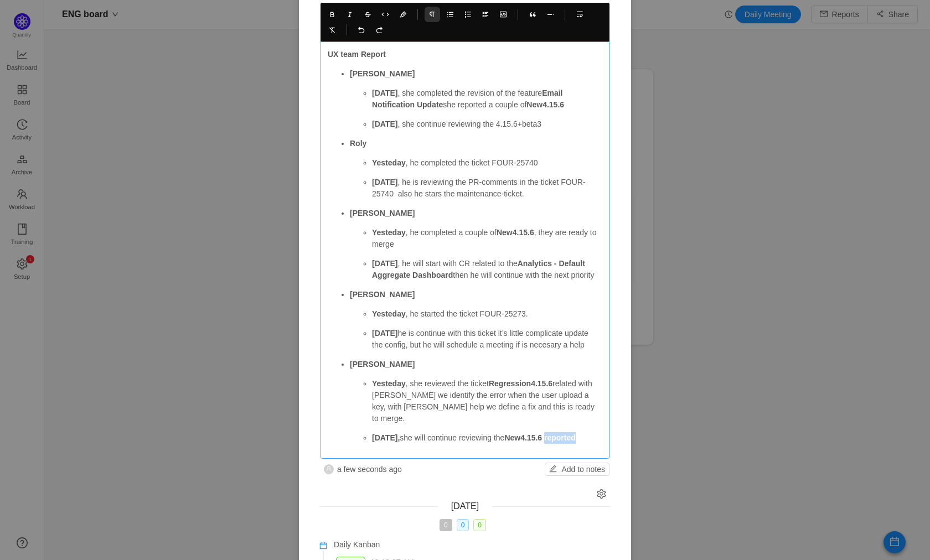
click at [570, 442] on strong "New4.15.6 reported" at bounding box center [539, 437] width 71 height 9
click at [329, 14] on icon at bounding box center [332, 15] width 8 height 8
click at [586, 444] on p "Today, she will continue reviewing the New4.15.6 reported" at bounding box center [487, 438] width 230 height 12
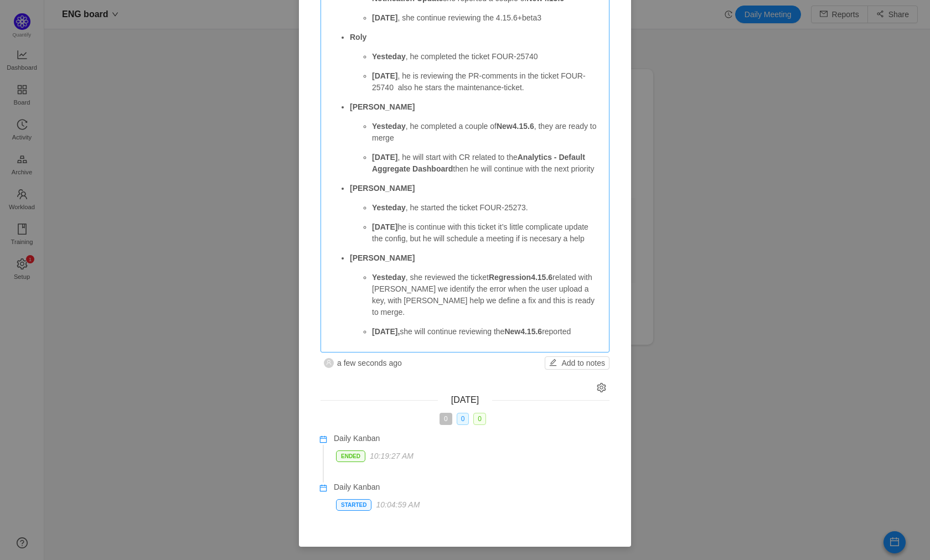
scroll to position [231, 0]
click at [578, 366] on button "Add to notes" at bounding box center [577, 362] width 65 height 13
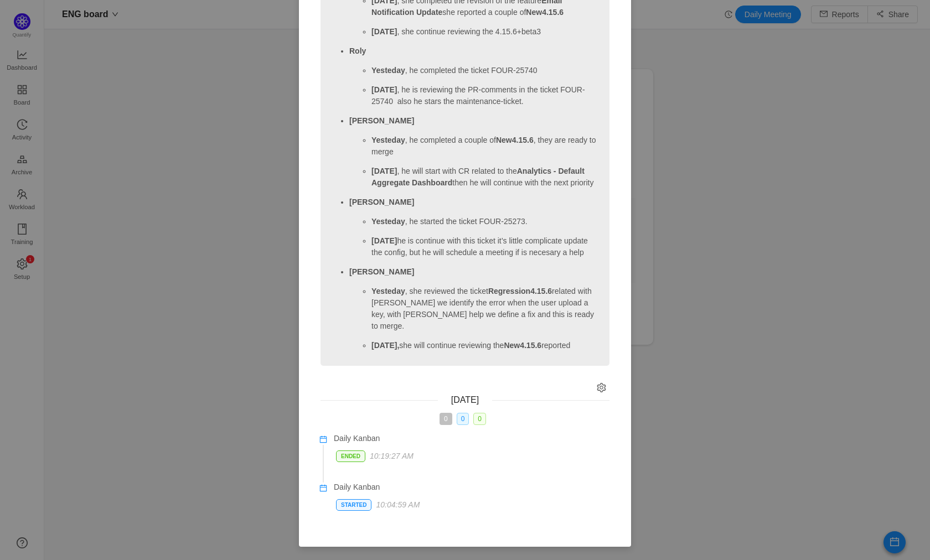
scroll to position [0, 0]
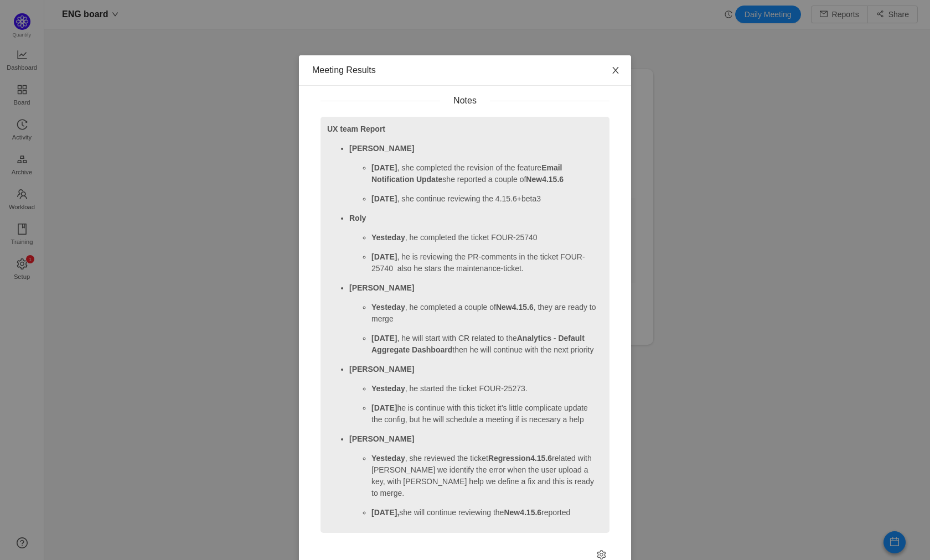
click at [611, 70] on icon "icon: close" at bounding box center [615, 70] width 9 height 9
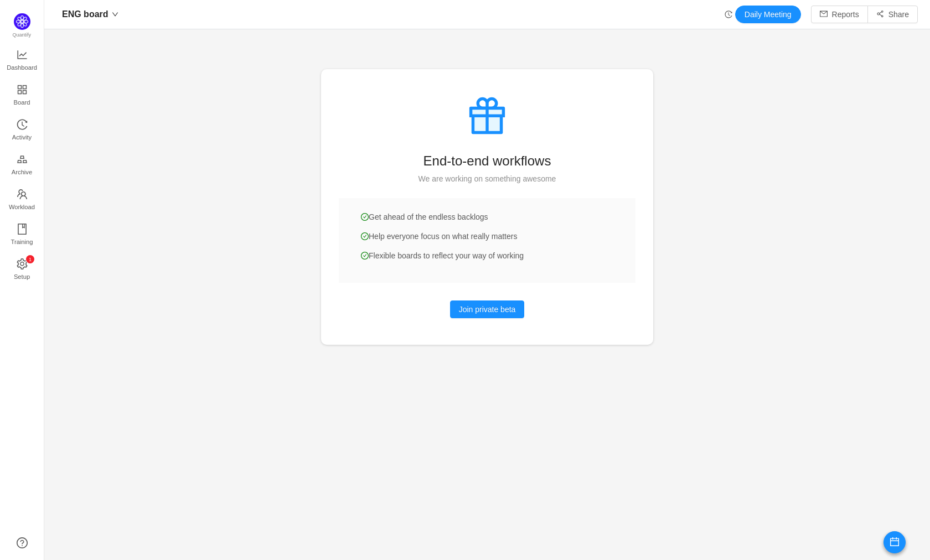
click at [725, 14] on icon "icon: history" at bounding box center [729, 15] width 8 height 8
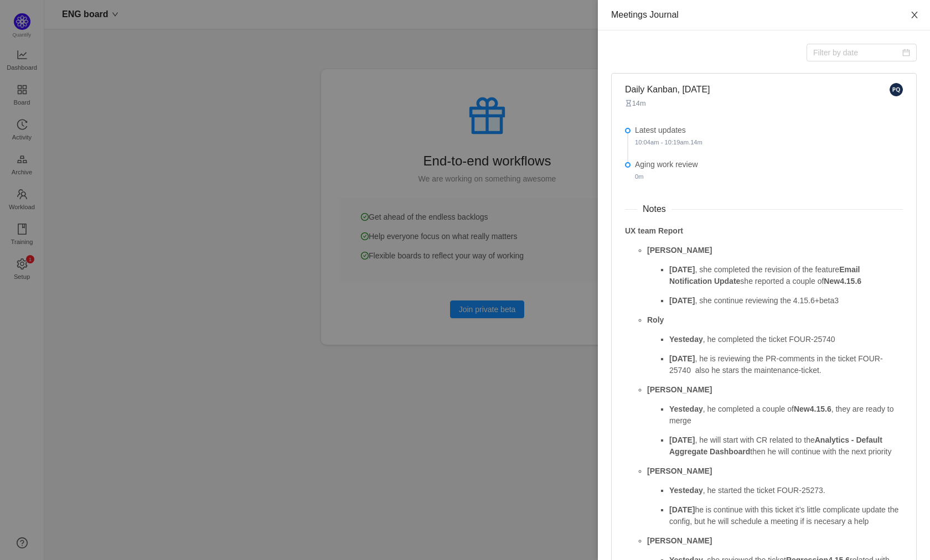
click at [910, 14] on icon "icon: close" at bounding box center [914, 15] width 9 height 9
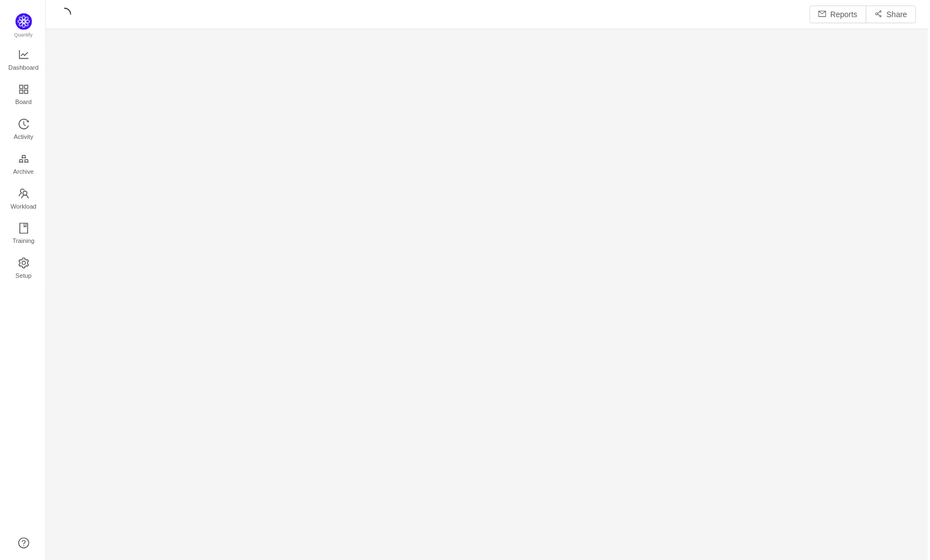
scroll to position [544, 858]
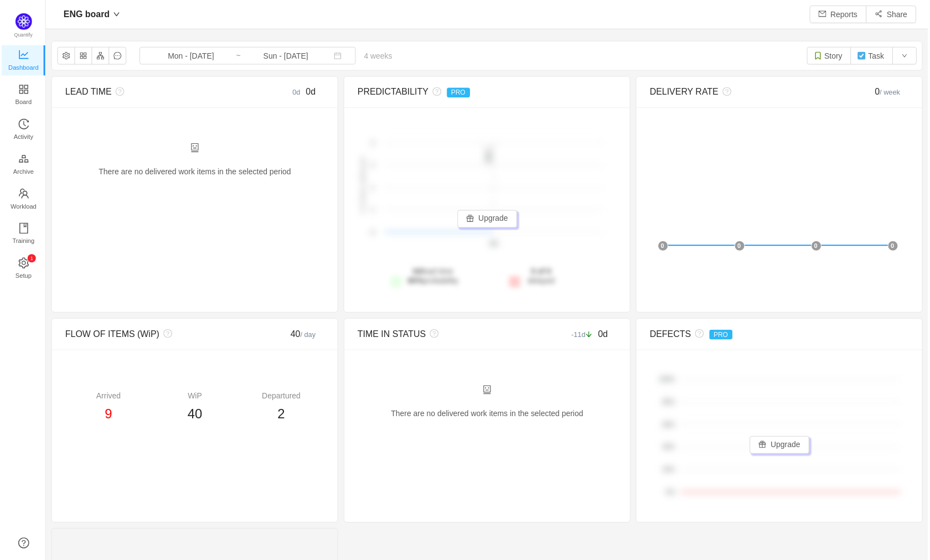
scroll to position [15, 15]
click at [725, 15] on icon "icon: history" at bounding box center [729, 15] width 8 height 8
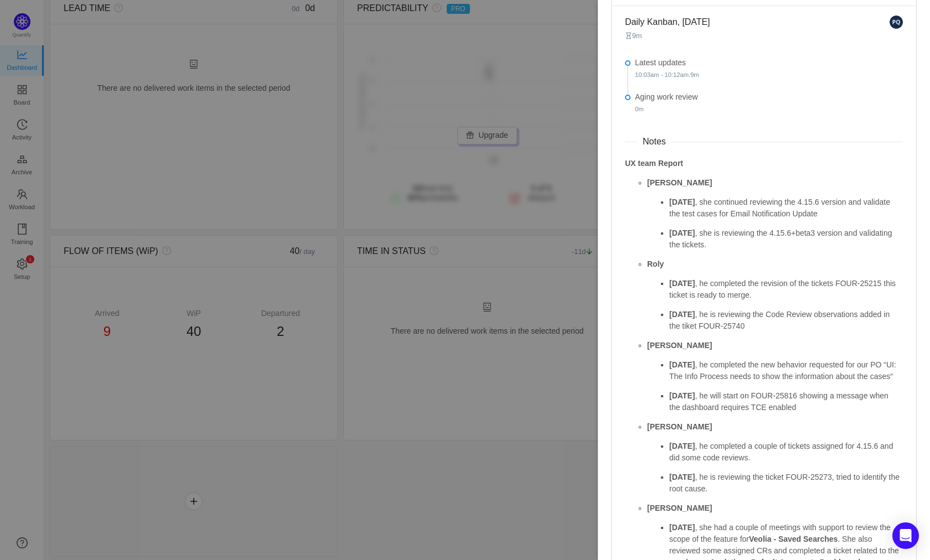
scroll to position [197, 0]
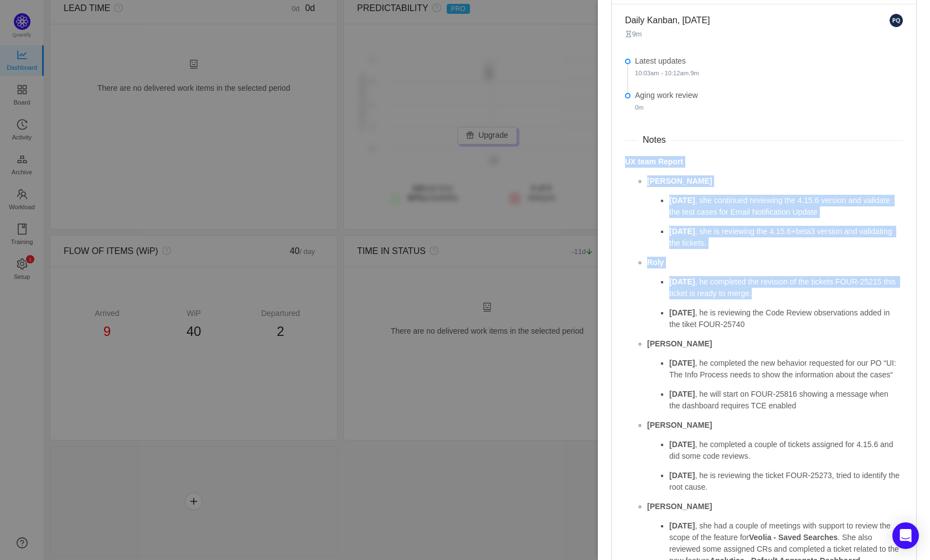
drag, startPoint x: 624, startPoint y: 161, endPoint x: 702, endPoint y: 302, distance: 161.8
click at [702, 302] on div "UX team Report Ana Friday , she continued reviewing the 4.15.6 version and vali…" at bounding box center [764, 377] width 278 height 442
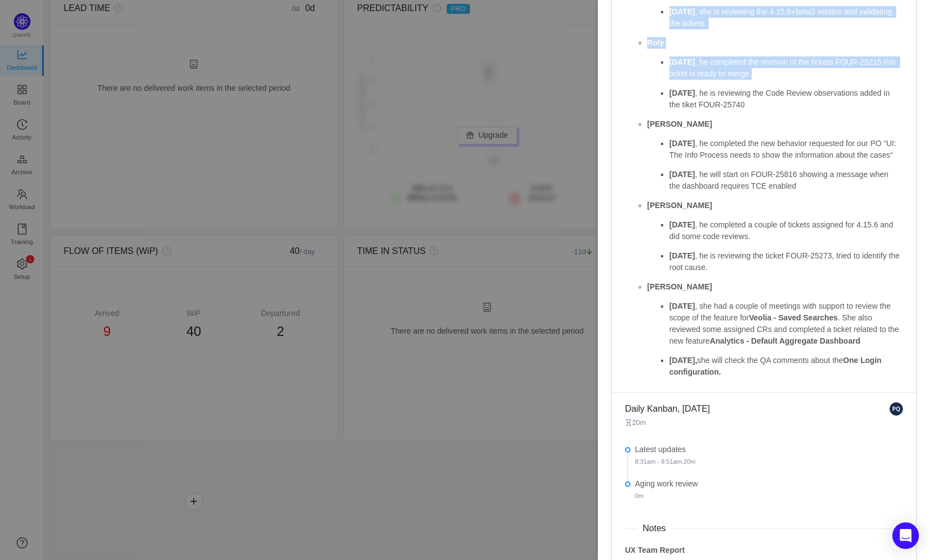
scroll to position [418, 0]
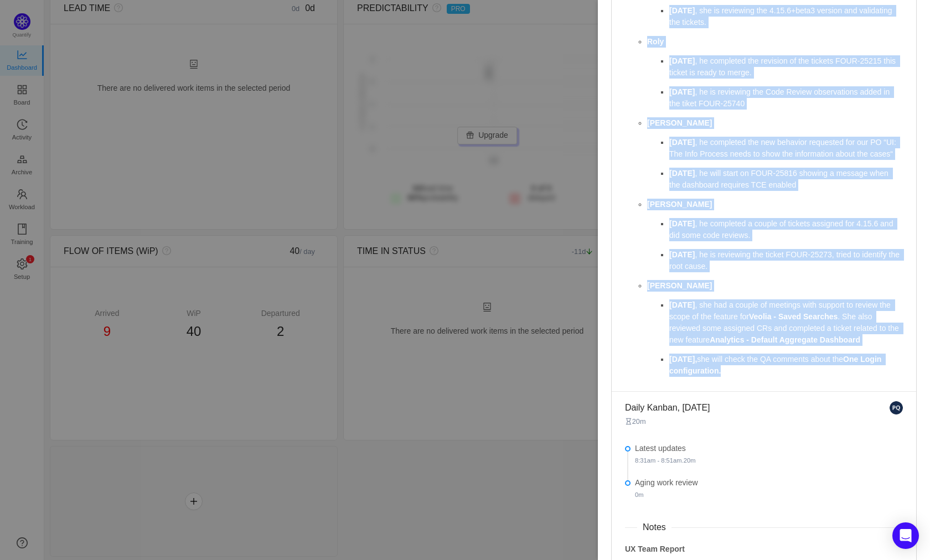
click at [736, 377] on p "[DATE], she will check the QA comments about the One Login configuration." at bounding box center [786, 365] width 234 height 23
copy div "UX team Report Ana Friday , she continued reviewing the 4.15.6 version and vali…"
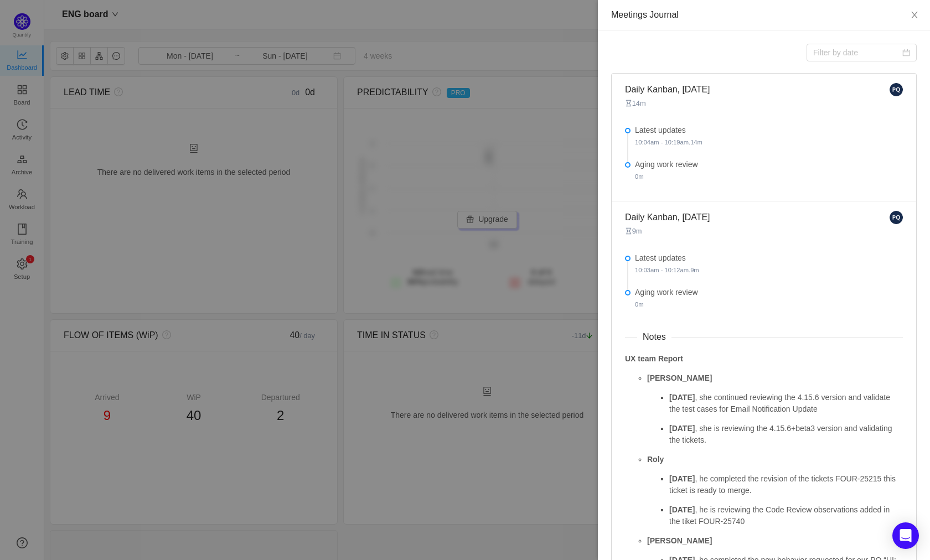
scroll to position [418, 0]
